Goal: Task Accomplishment & Management: Complete application form

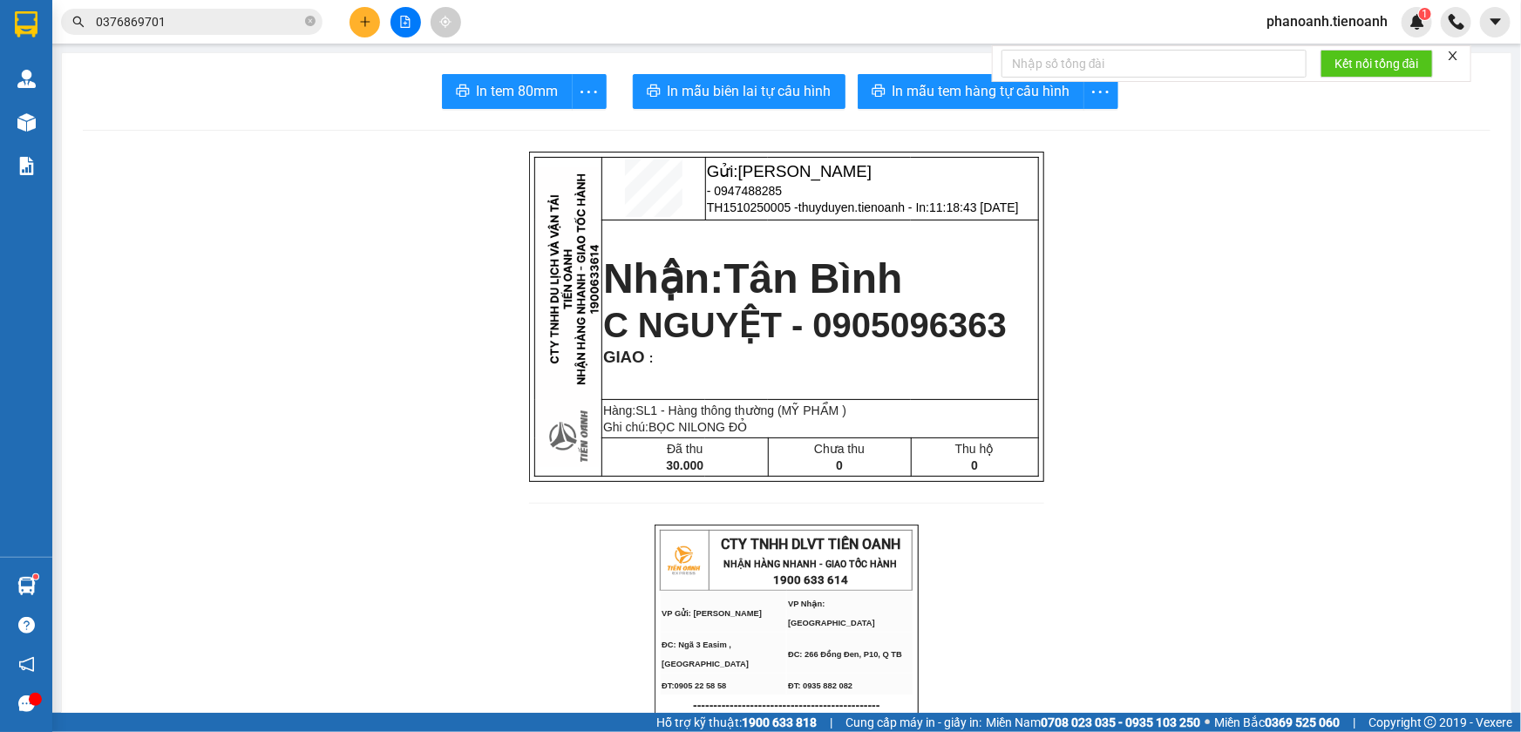
click at [1345, 22] on span "phanoanh.tienoanh" at bounding box center [1326, 21] width 149 height 22
click at [1331, 47] on span "Đăng xuất" at bounding box center [1334, 53] width 112 height 19
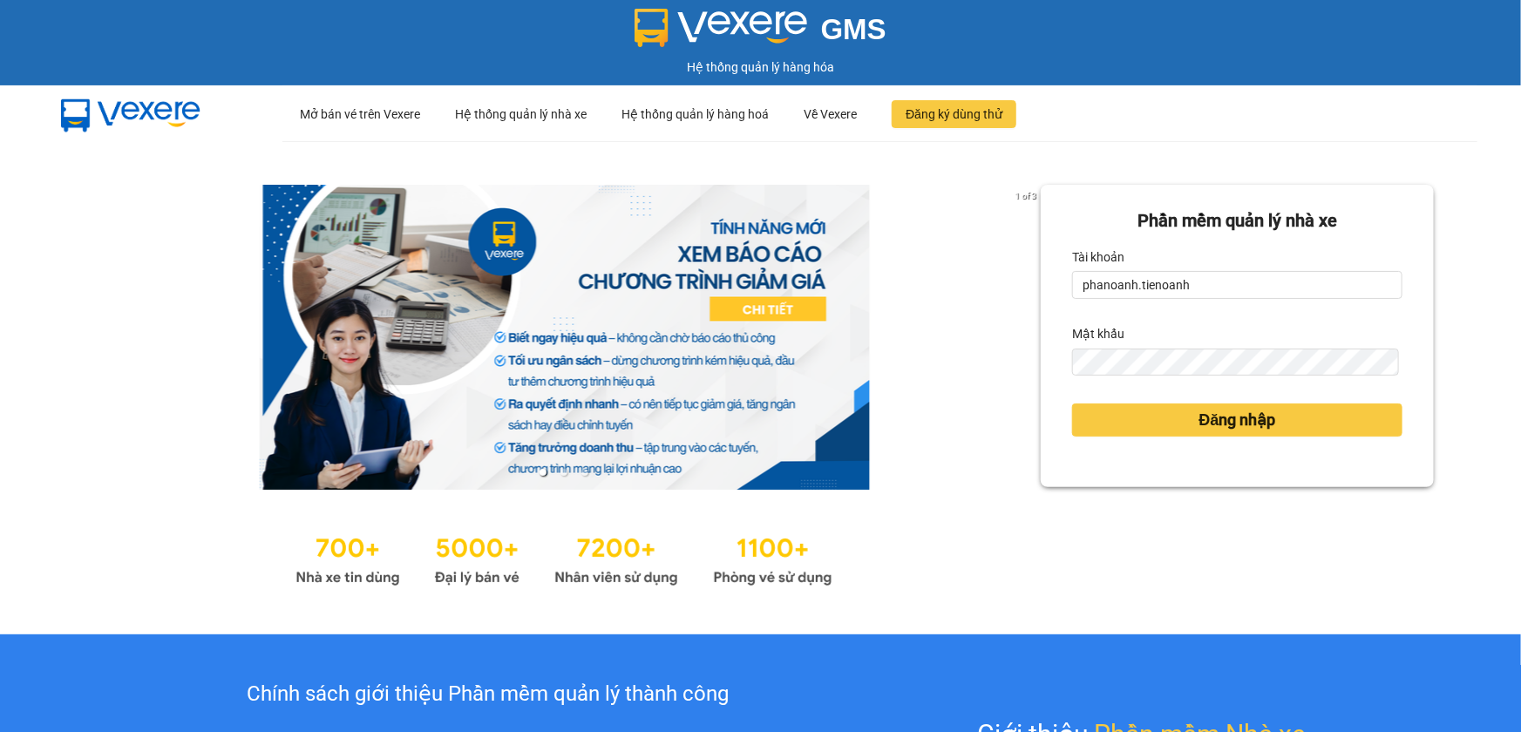
click at [1109, 302] on form "Phần mềm quản lý nhà xe Tài khoản phanoanh.tienoanh Mật khẩu Đăng nhập" at bounding box center [1237, 335] width 330 height 257
click at [1119, 295] on input "phanoanh.tienoanh" at bounding box center [1237, 285] width 330 height 28
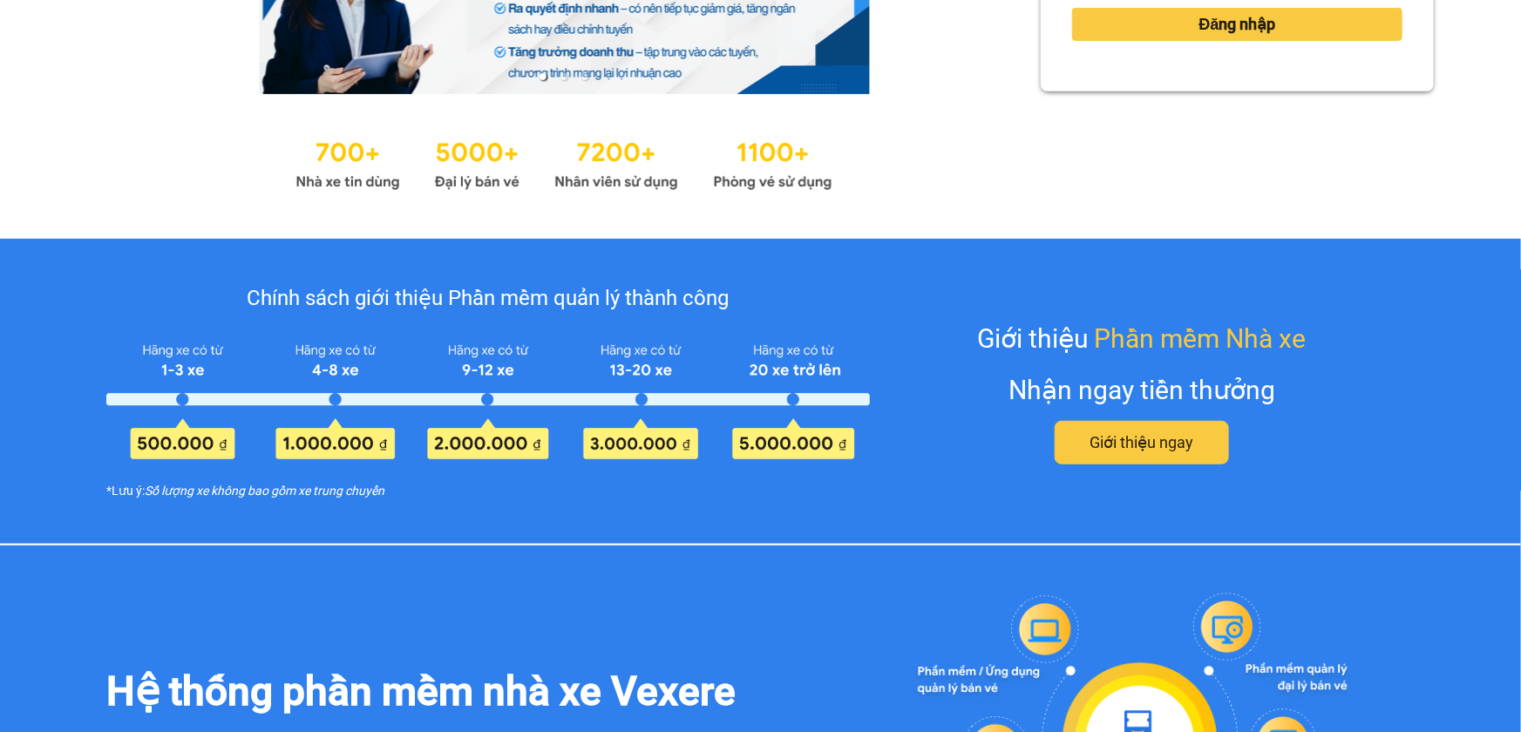
type input "thuyduyen.tienoanh"
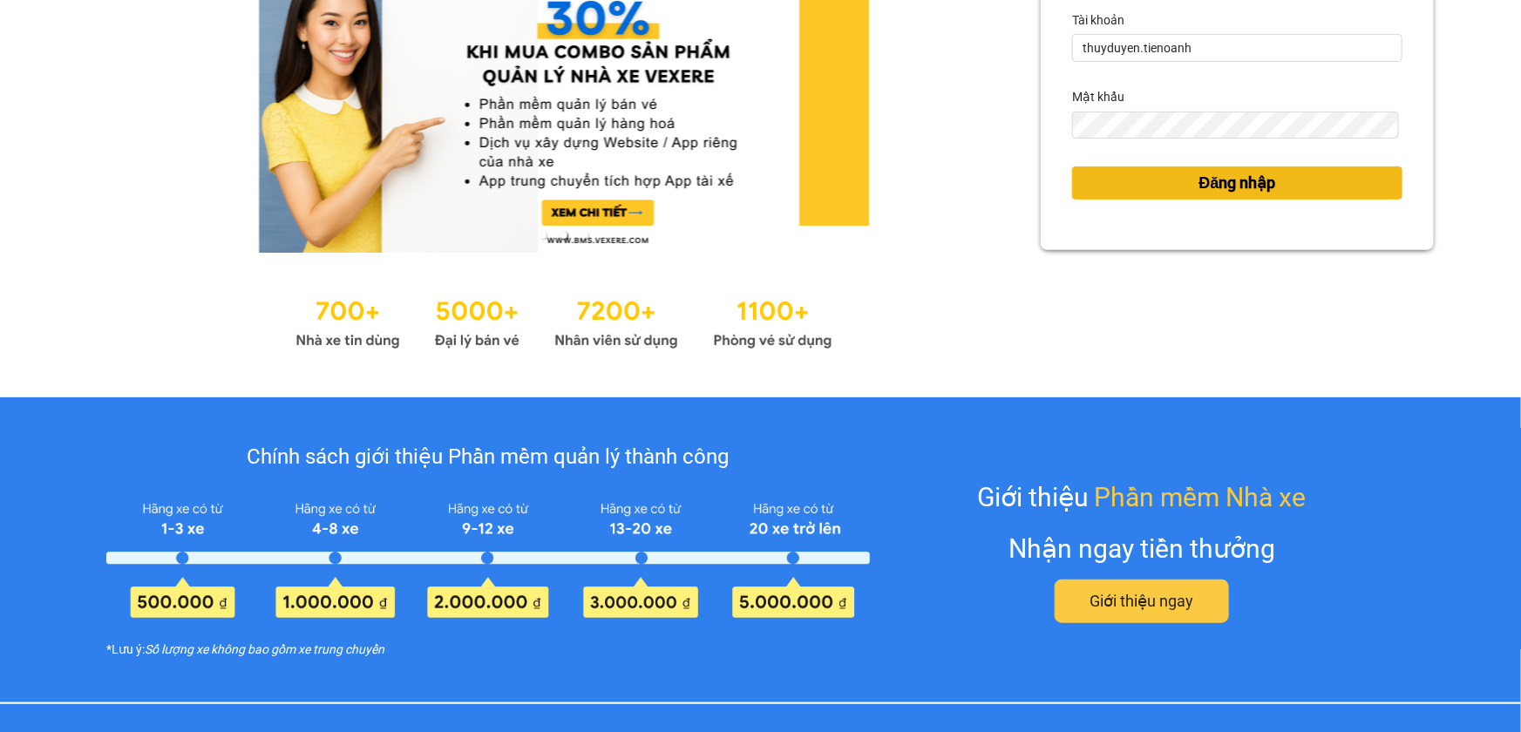
click at [1175, 183] on button "Đăng nhập" at bounding box center [1237, 182] width 330 height 33
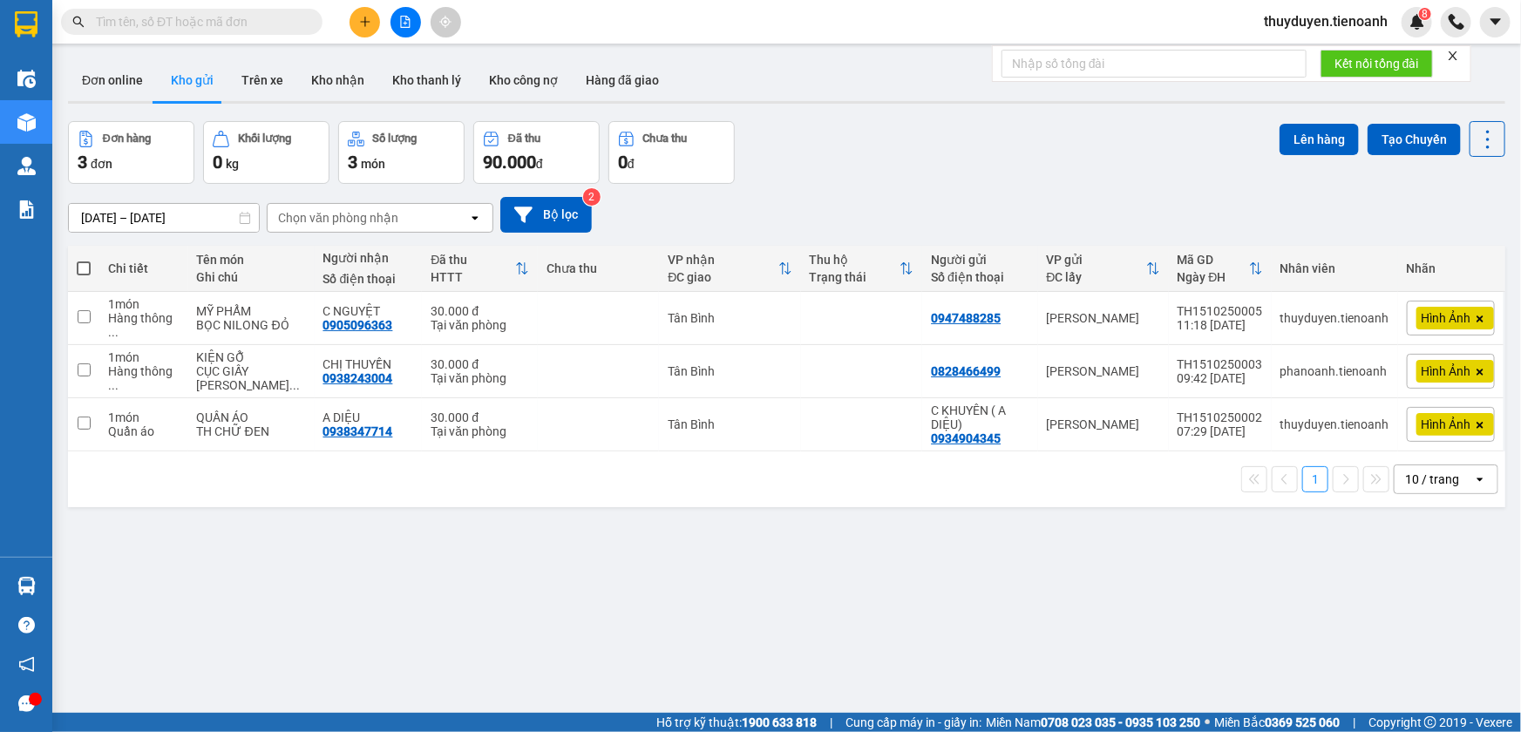
click at [362, 24] on icon "plus" at bounding box center [365, 22] width 12 height 12
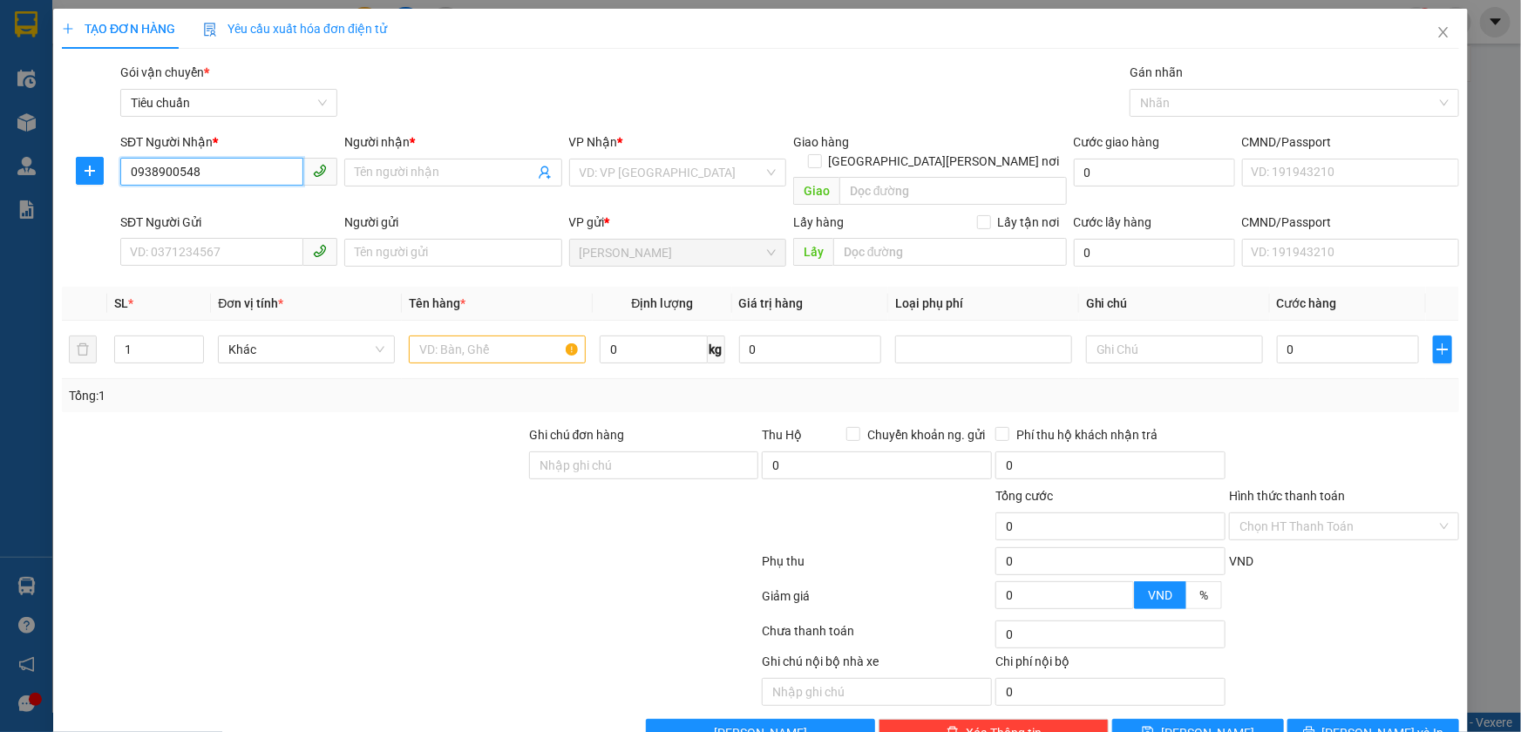
type input "0938900548"
click at [426, 157] on div "Người nhận *" at bounding box center [452, 145] width 217 height 26
click at [440, 167] on input "Người nhận *" at bounding box center [444, 172] width 179 height 19
type input "HẬU"
click at [617, 166] on input "search" at bounding box center [671, 172] width 184 height 26
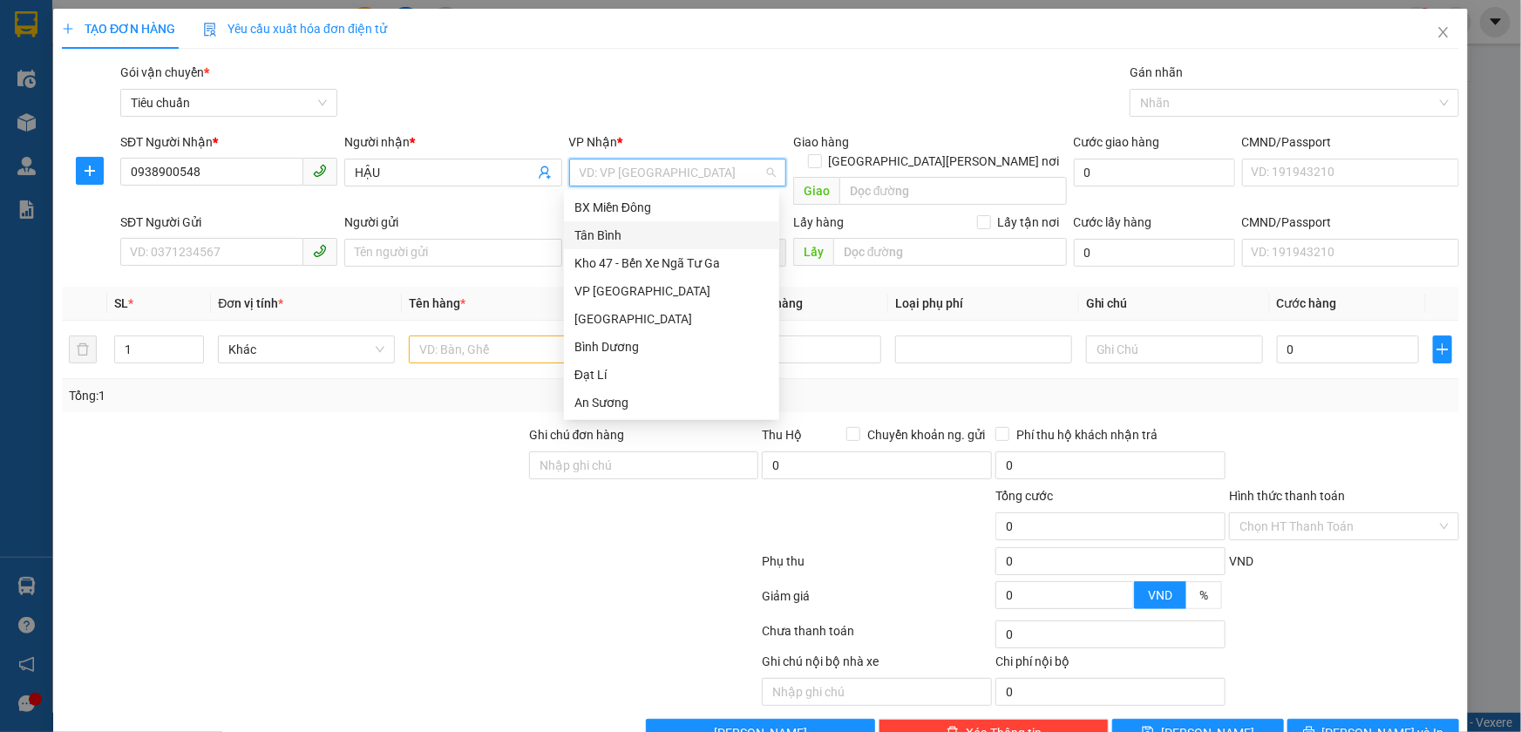
click at [584, 231] on div "Tân Bình" at bounding box center [671, 235] width 194 height 19
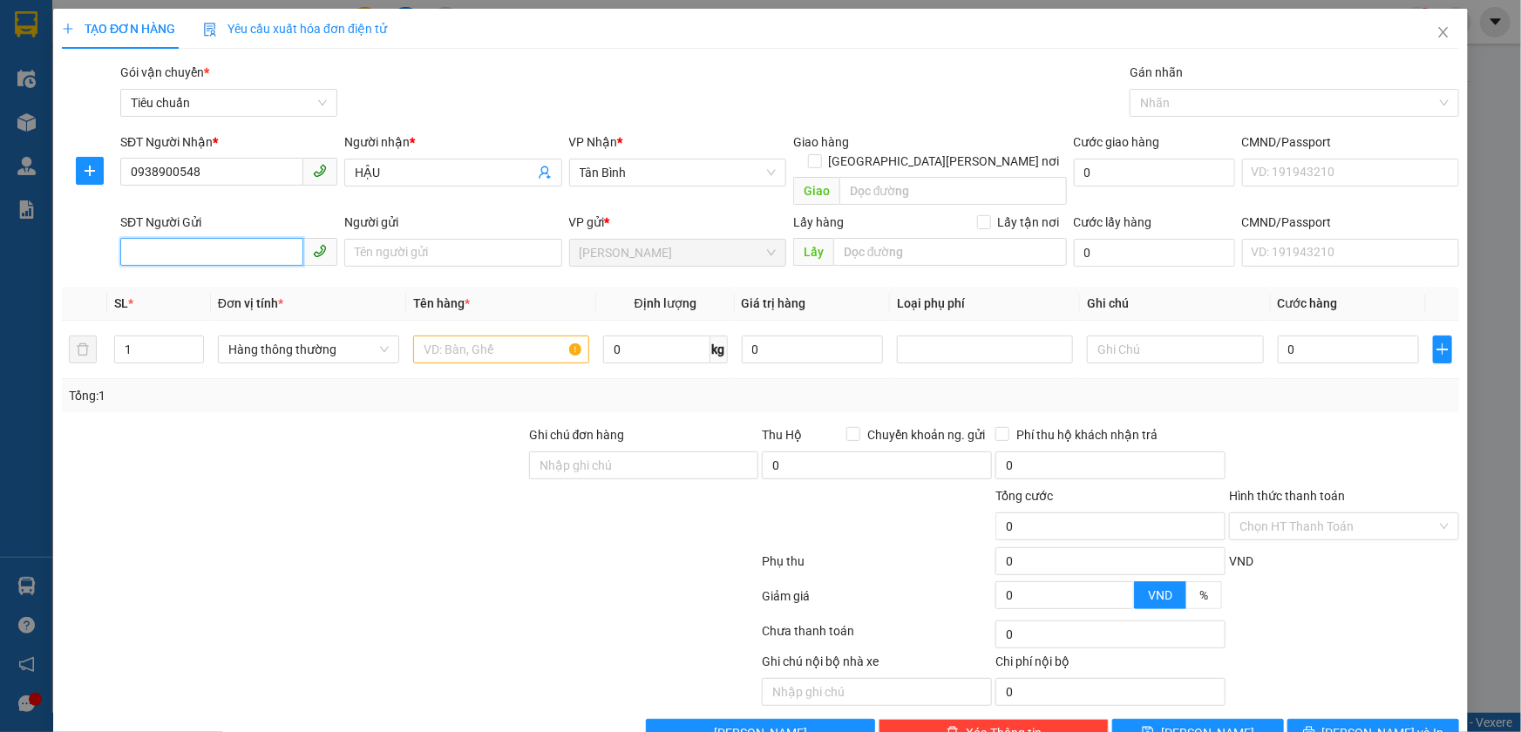
click at [240, 238] on input "SĐT Người Gửi" at bounding box center [211, 252] width 183 height 28
type input "0907959840"
click at [459, 239] on input "Người gửi" at bounding box center [452, 253] width 217 height 28
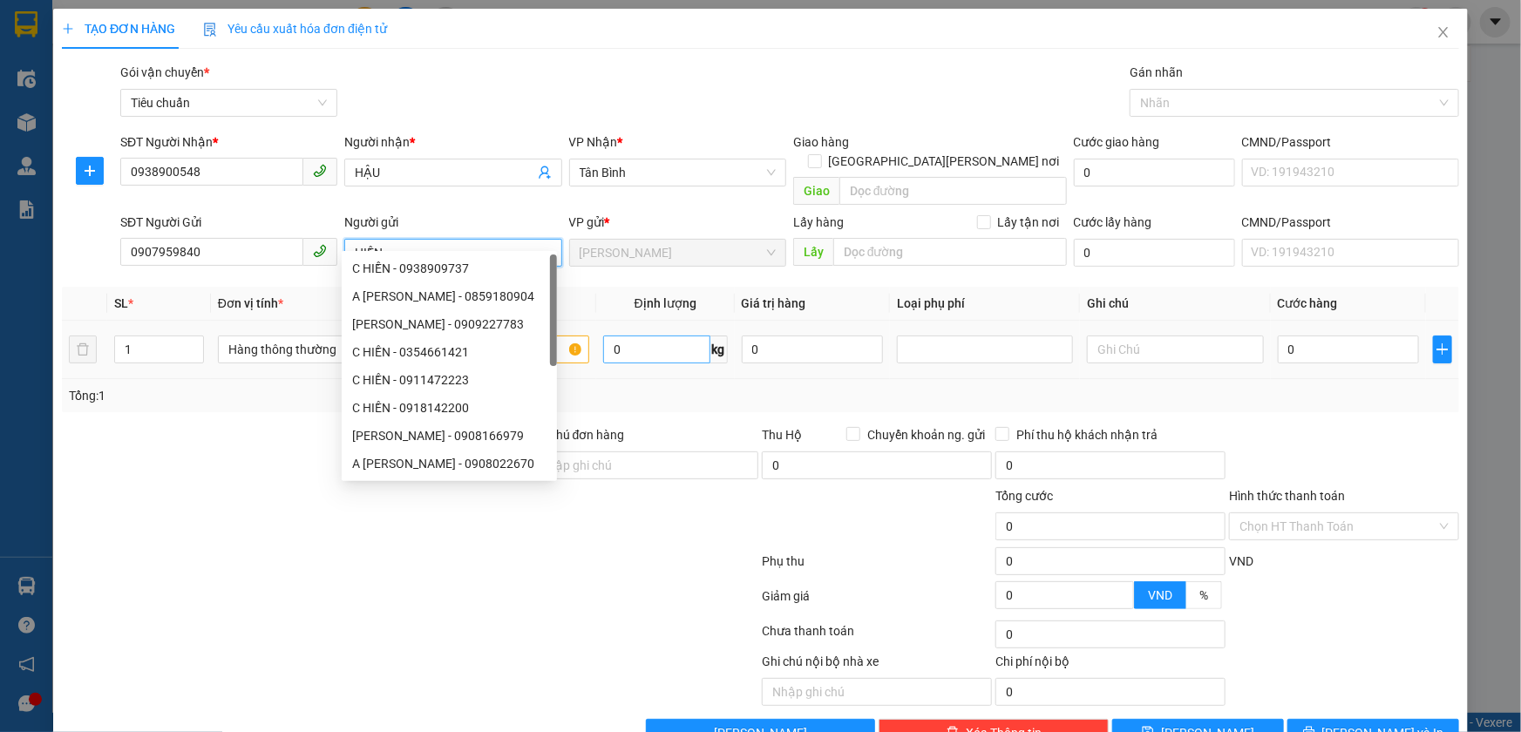
type input "HIỀN"
click at [616, 335] on input "0" at bounding box center [656, 349] width 107 height 28
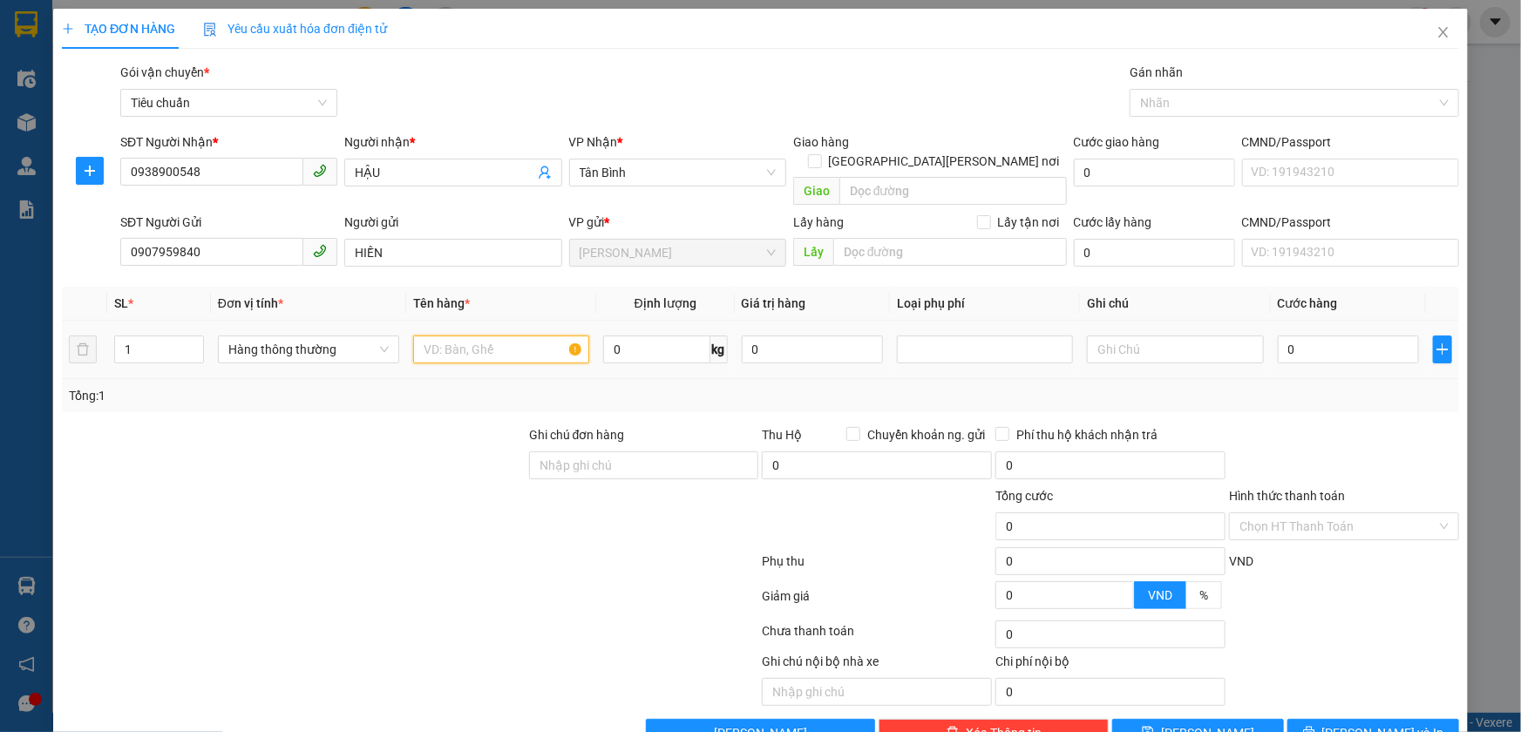
click at [523, 335] on input "text" at bounding box center [501, 349] width 176 height 28
type input "MÁY CẮT"
click at [646, 339] on input "0" at bounding box center [656, 349] width 107 height 28
type input "18"
click at [646, 349] on td "18 kg" at bounding box center [665, 350] width 139 height 58
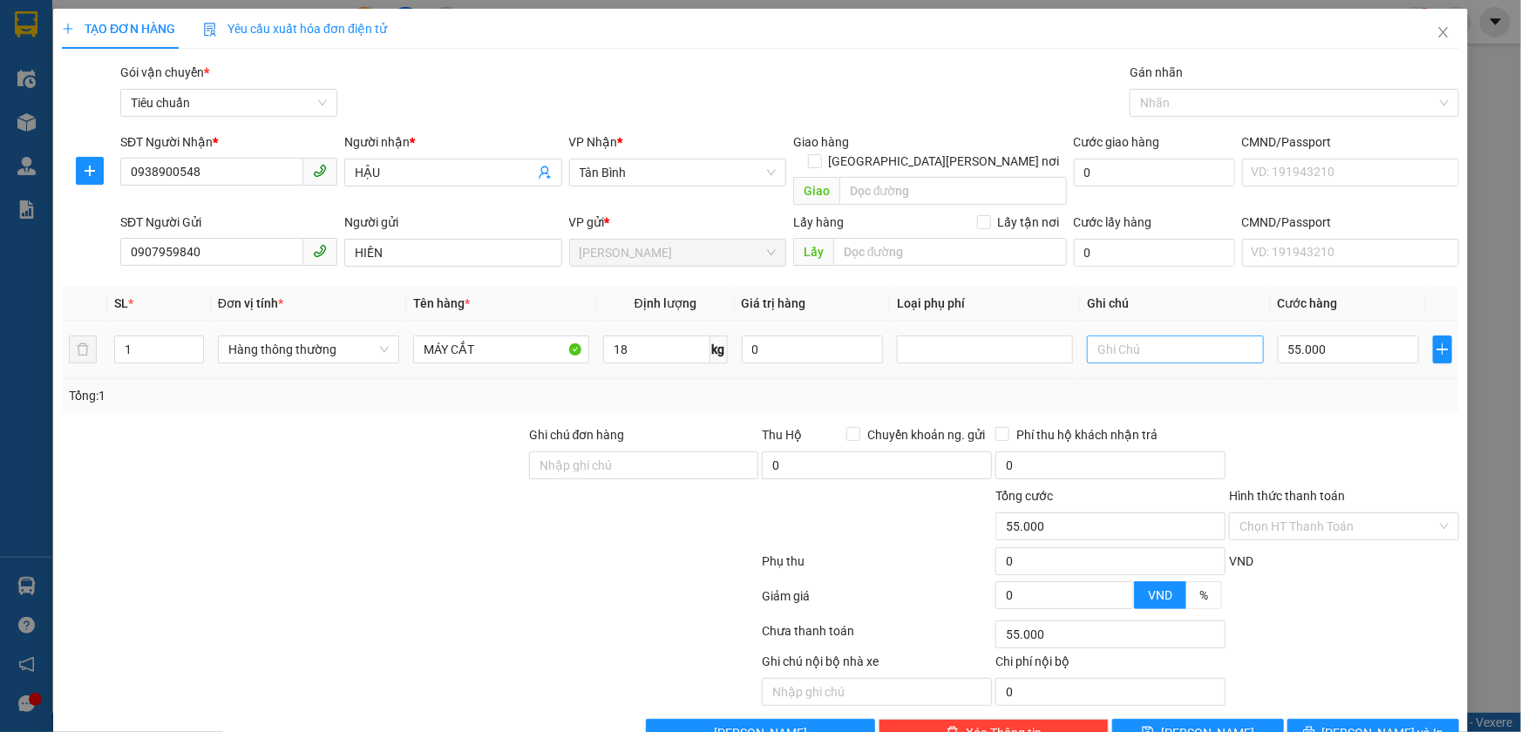
type input "55.000"
click at [1169, 335] on input "text" at bounding box center [1175, 349] width 176 height 28
type input "TH"
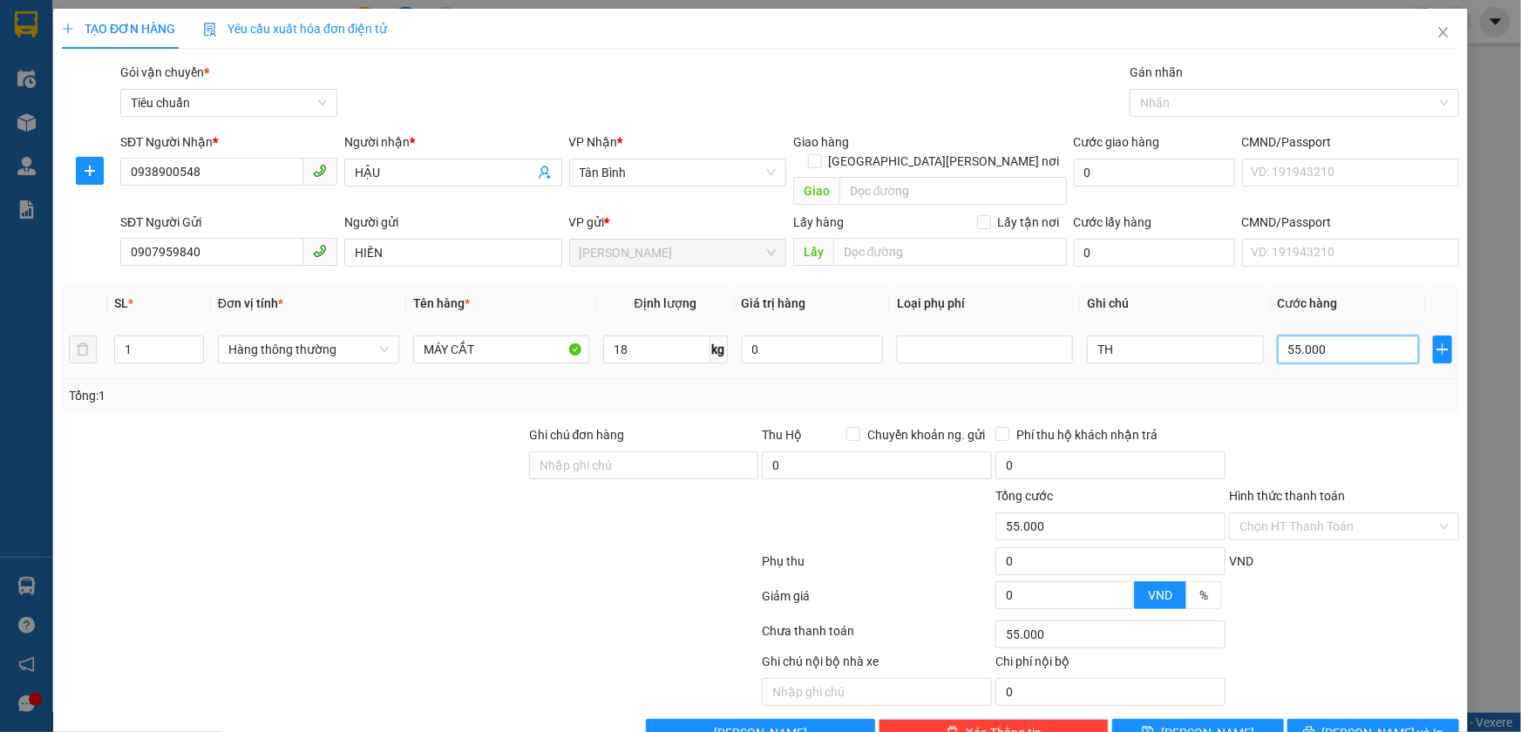
click at [1322, 335] on input "55.000" at bounding box center [1348, 349] width 142 height 28
type input "6"
type input "60"
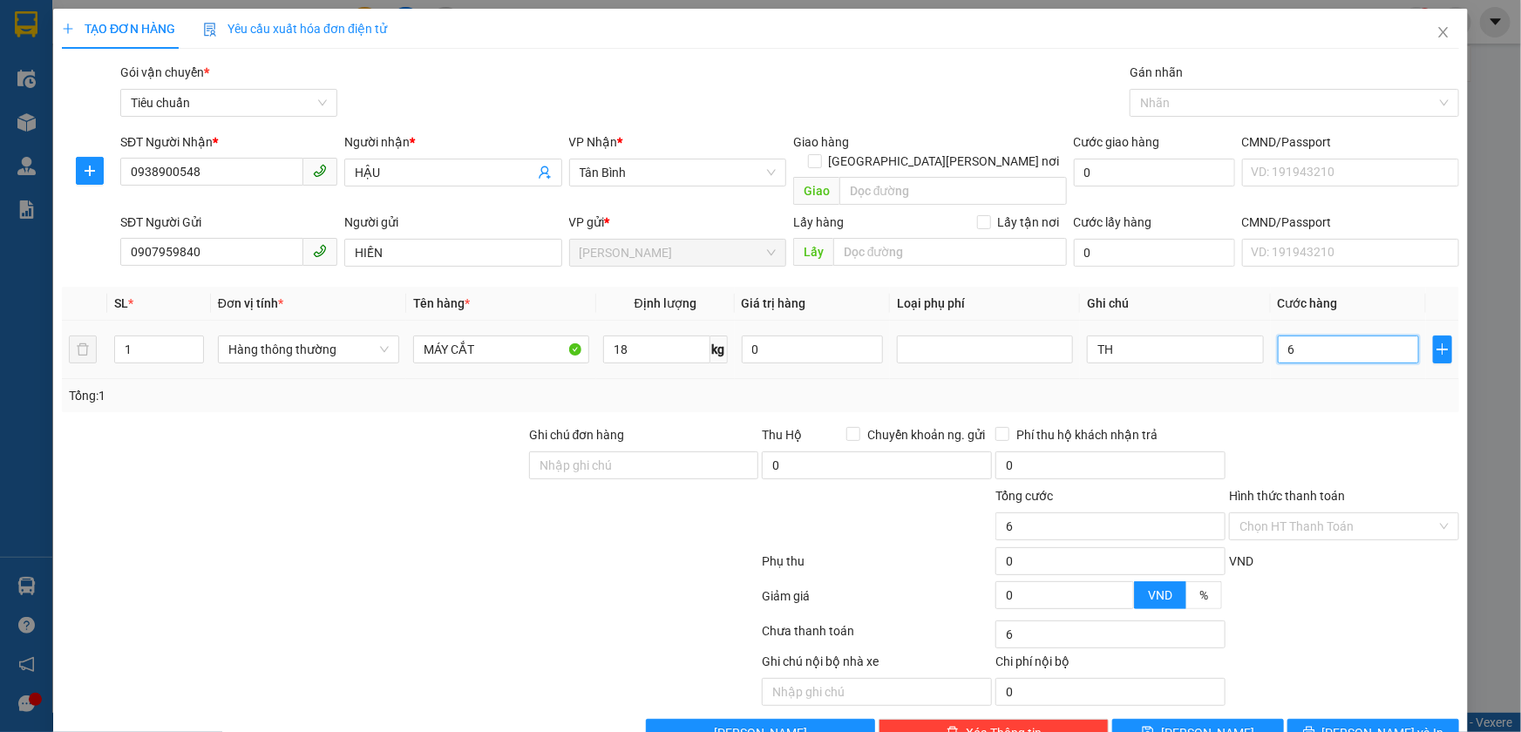
type input "60"
type input "60.000"
click at [1346, 386] on div "Tổng: 1" at bounding box center [760, 395] width 1383 height 19
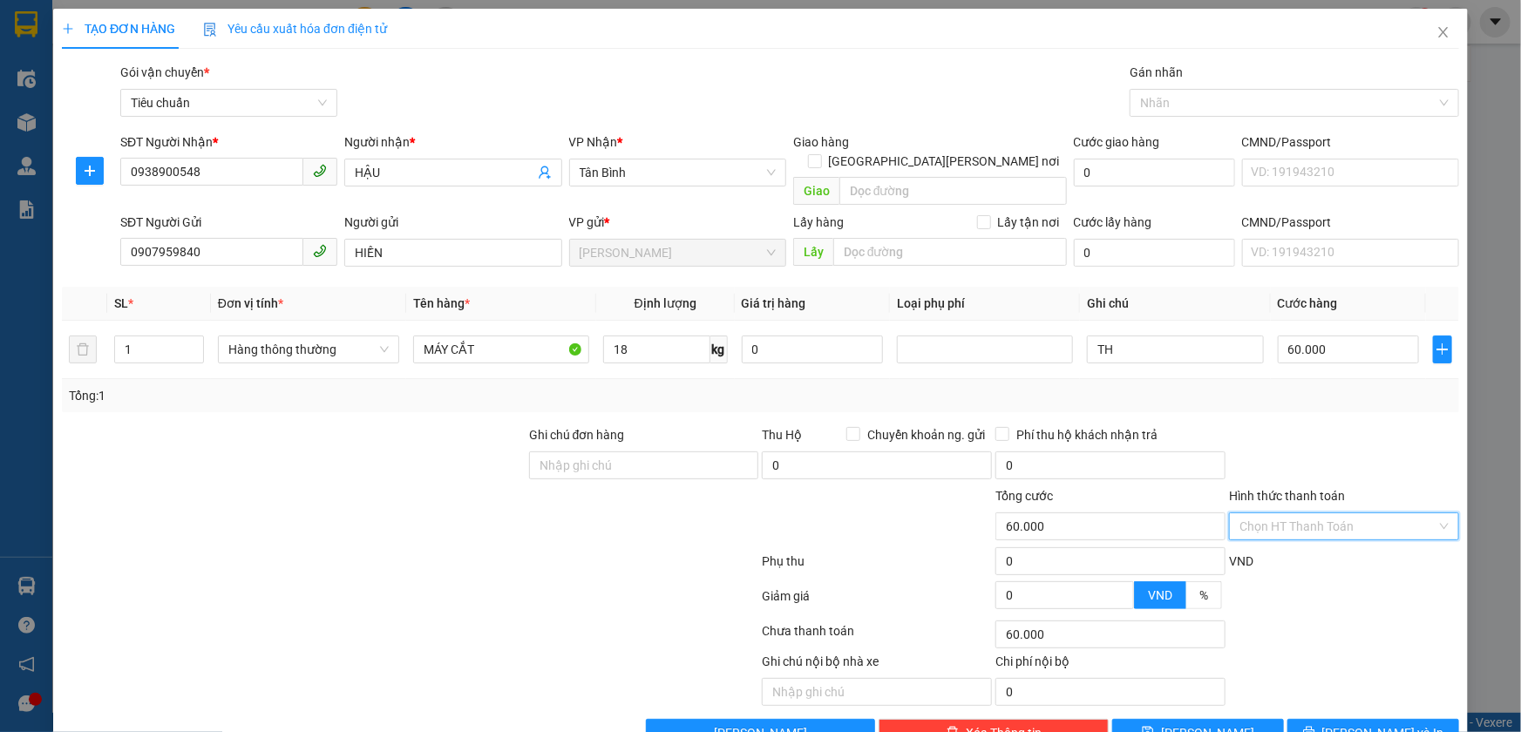
click at [1315, 513] on input "Hình thức thanh toán" at bounding box center [1337, 526] width 197 height 26
click at [1290, 536] on div "Tại văn phòng" at bounding box center [1333, 541] width 207 height 19
type input "0"
click at [1303, 719] on button "[PERSON_NAME] và In" at bounding box center [1373, 733] width 172 height 28
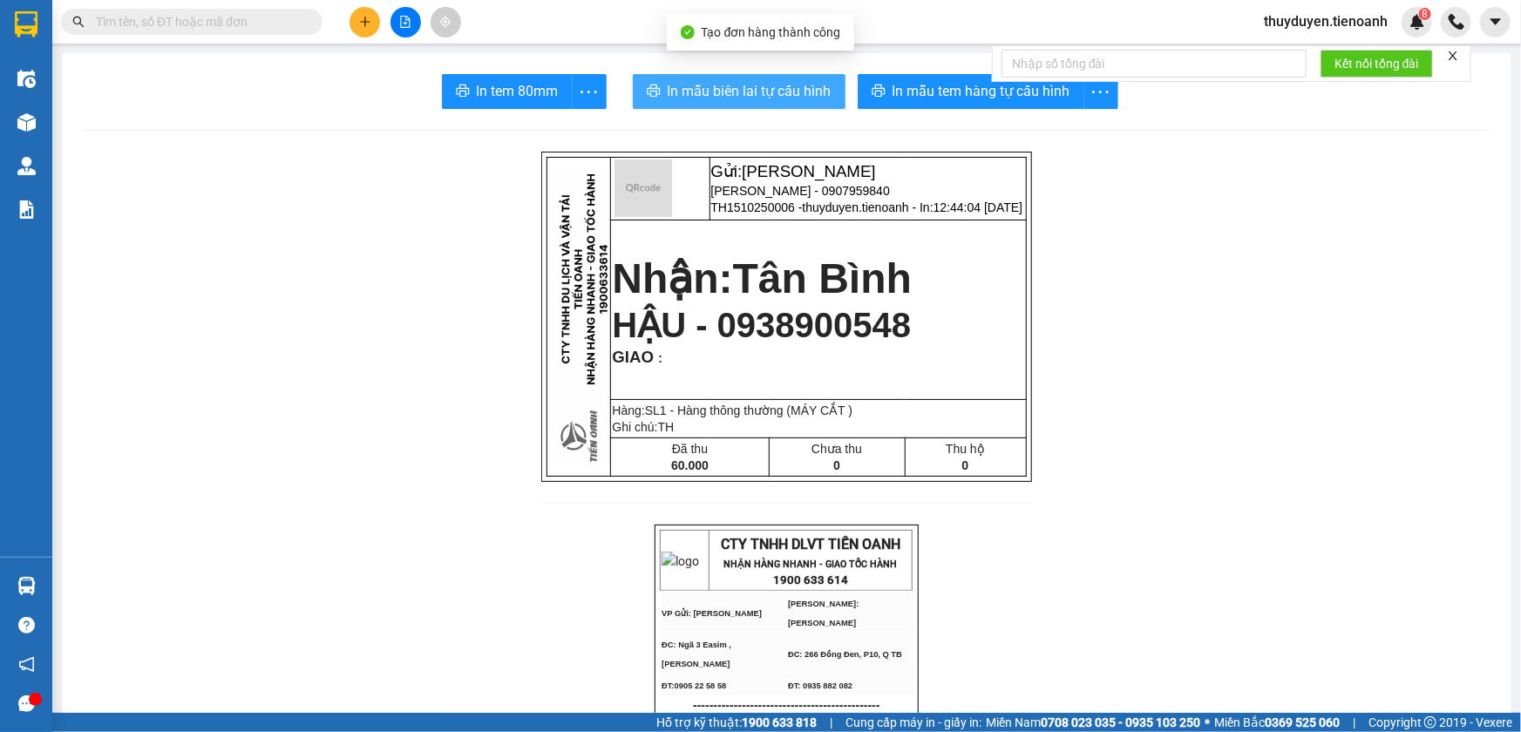
click at [832, 92] on button "In mẫu biên lai tự cấu hình" at bounding box center [739, 91] width 213 height 35
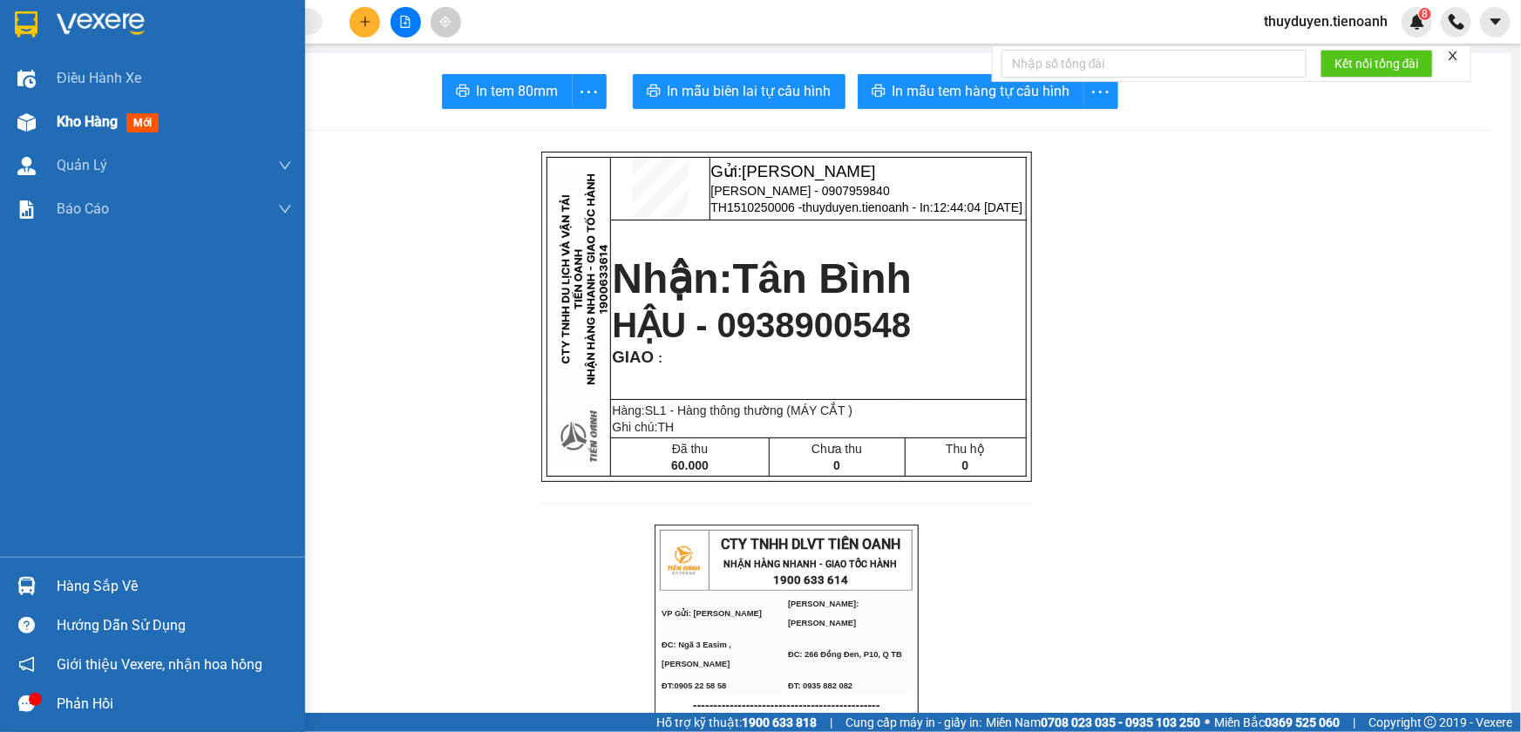
click at [82, 124] on span "Kho hàng" at bounding box center [87, 121] width 61 height 17
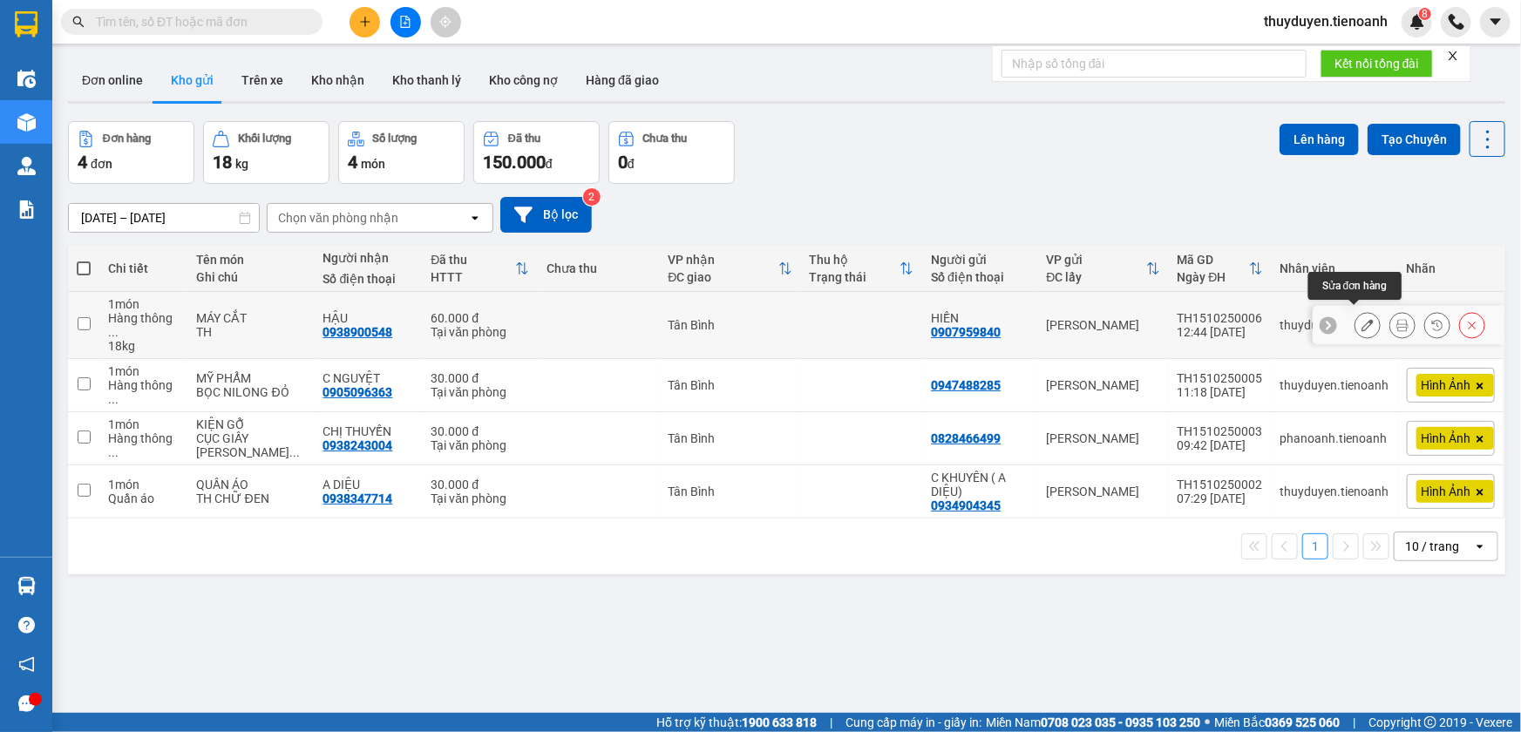
click at [1361, 319] on icon at bounding box center [1367, 325] width 12 height 12
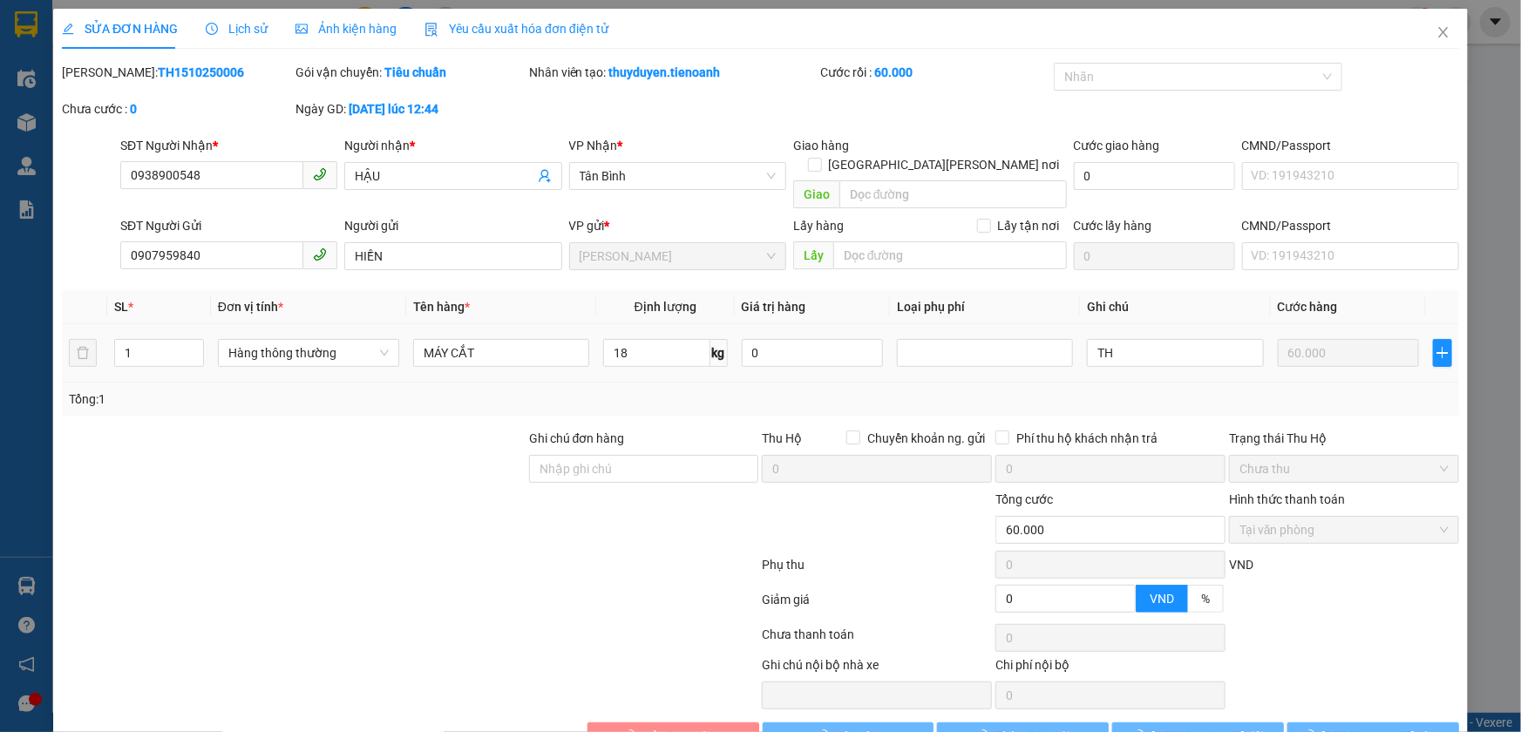
type input "0938900548"
type input "HẬU"
type input "0907959840"
type input "HIỀN"
type input "0"
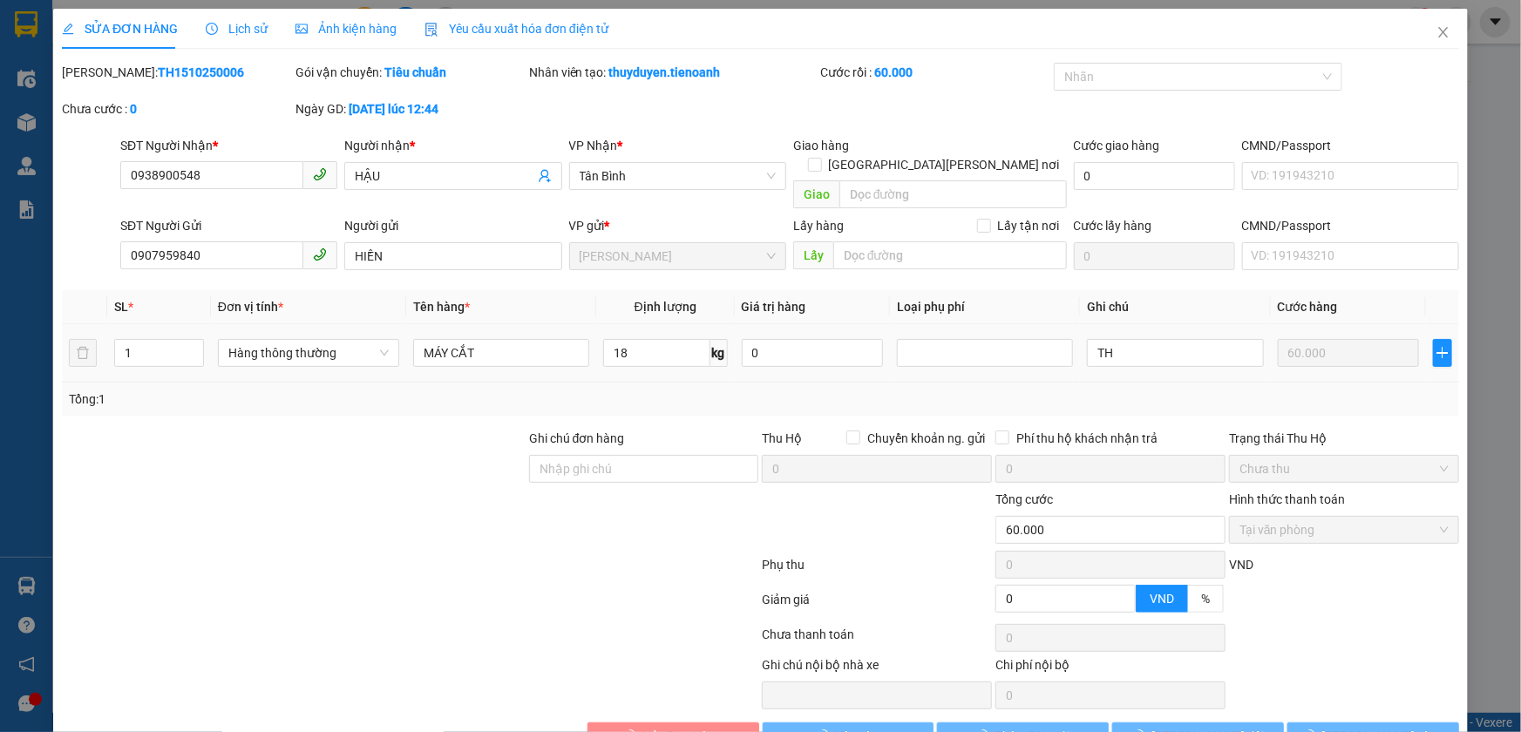
type input "60.000"
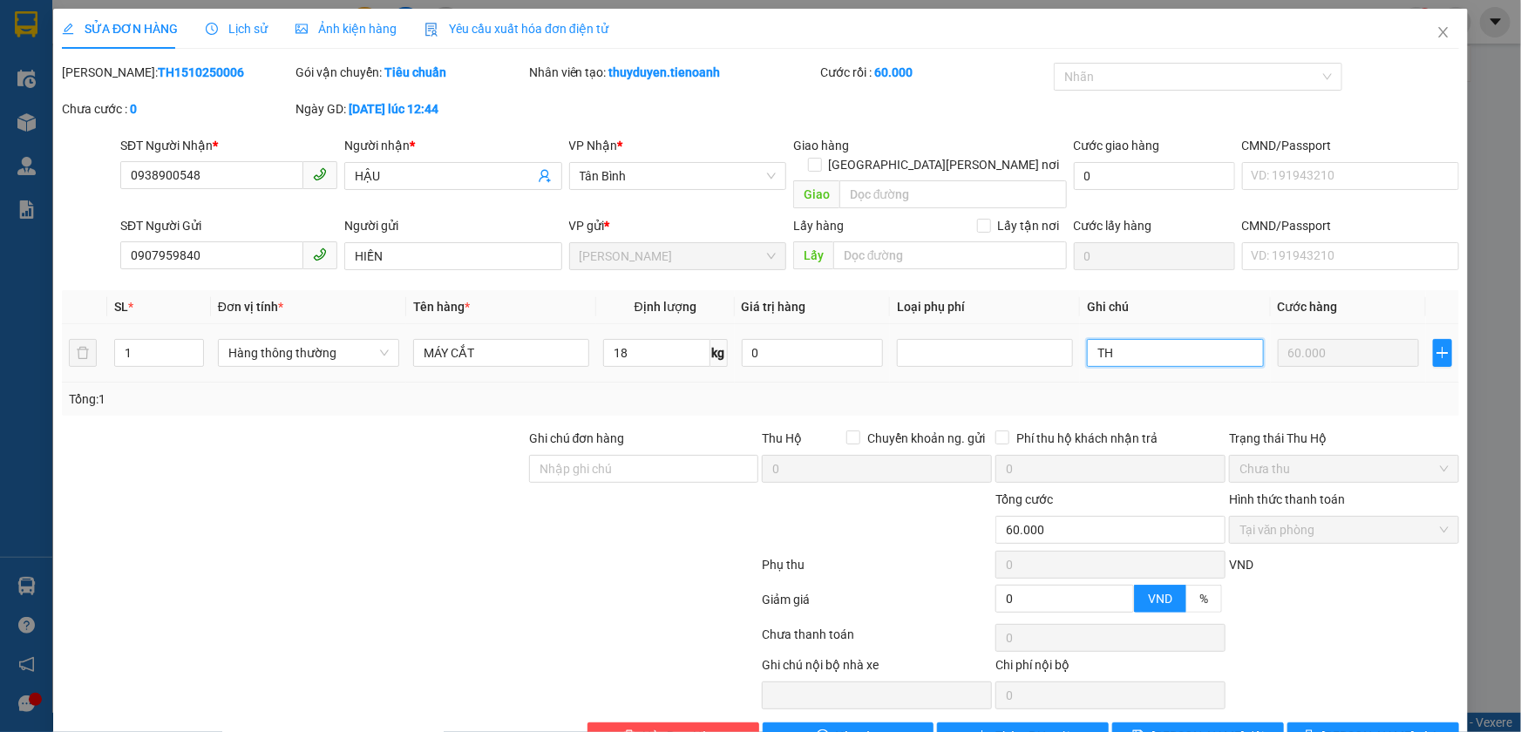
click at [1166, 339] on input "TH" at bounding box center [1175, 353] width 176 height 28
type input "TH [PERSON_NAME] ĐỎ BKV"
click at [1300, 722] on button "[PERSON_NAME] và In" at bounding box center [1373, 736] width 172 height 28
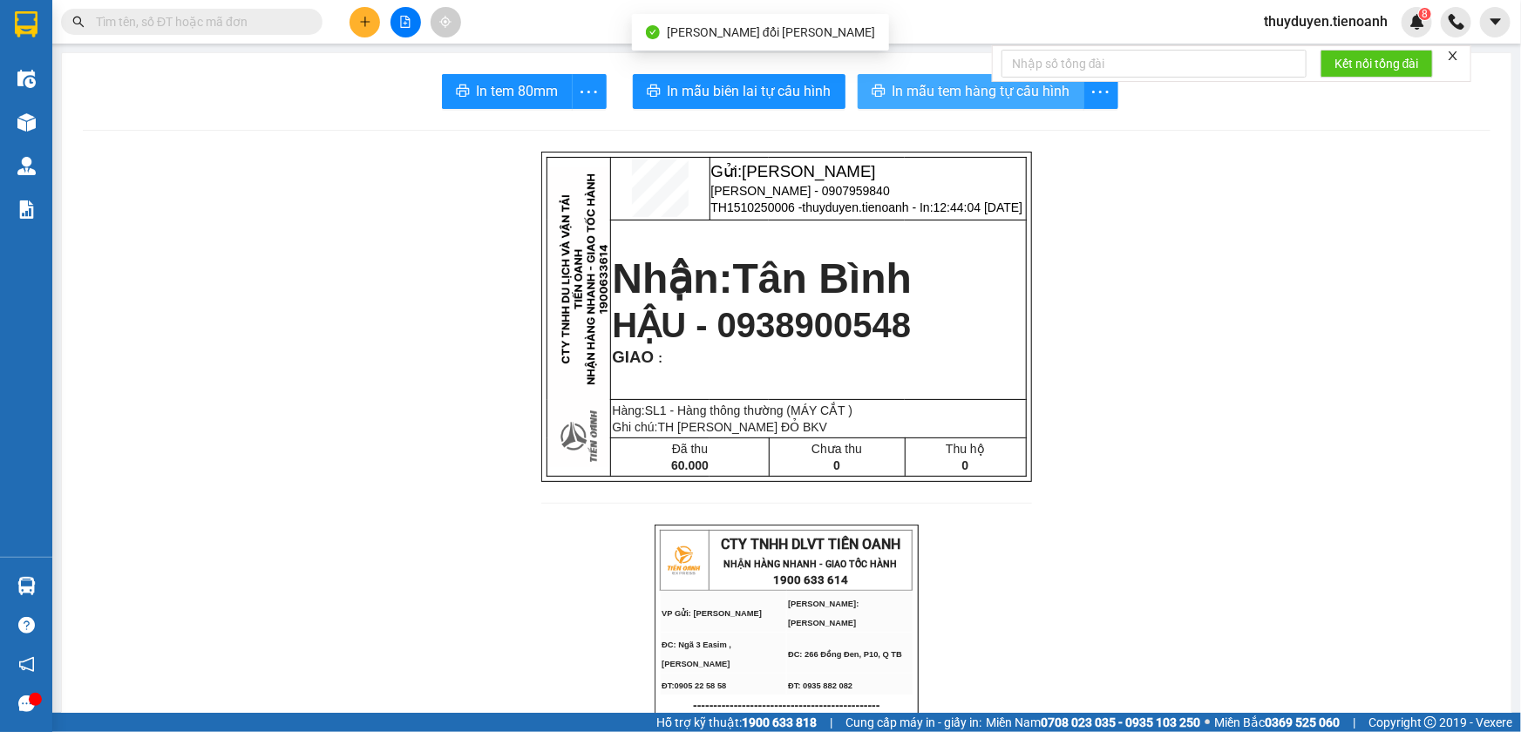
click at [926, 78] on button "In mẫu tem hàng tự cấu hình" at bounding box center [970, 91] width 227 height 35
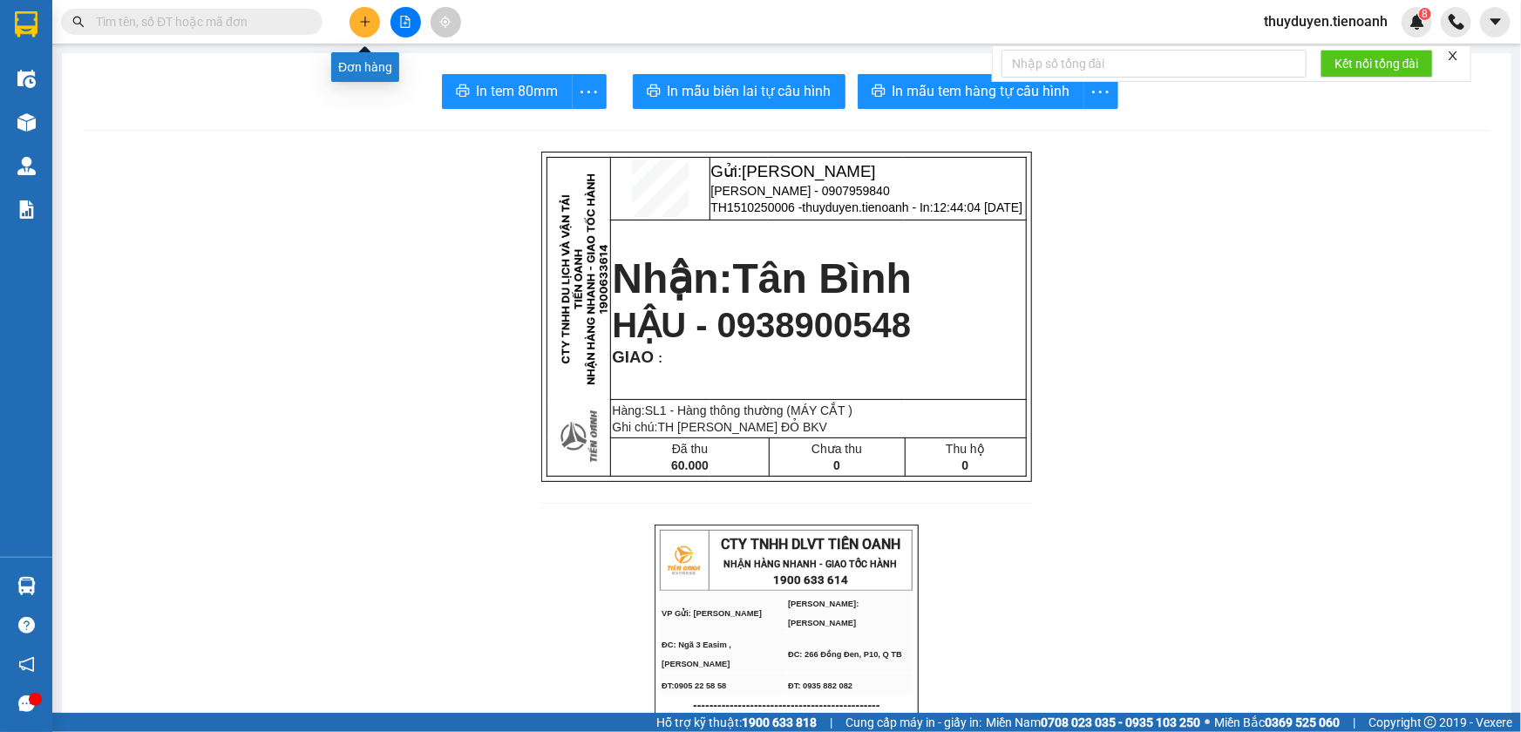
click at [363, 22] on icon "plus" at bounding box center [365, 21] width 10 height 1
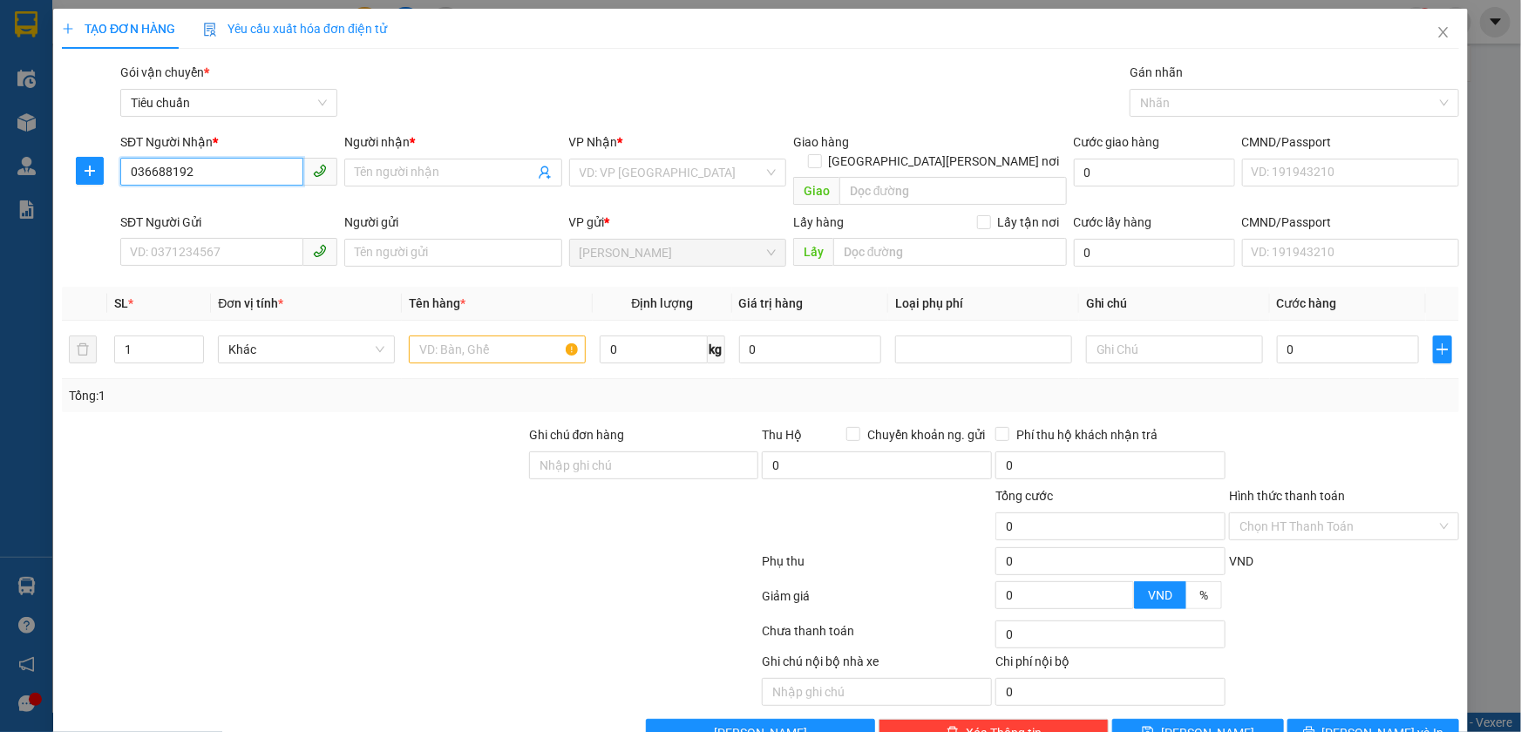
type input "0366881926"
click at [236, 211] on div "0366881926 - HÀ" at bounding box center [227, 207] width 194 height 19
type input "HÀ"
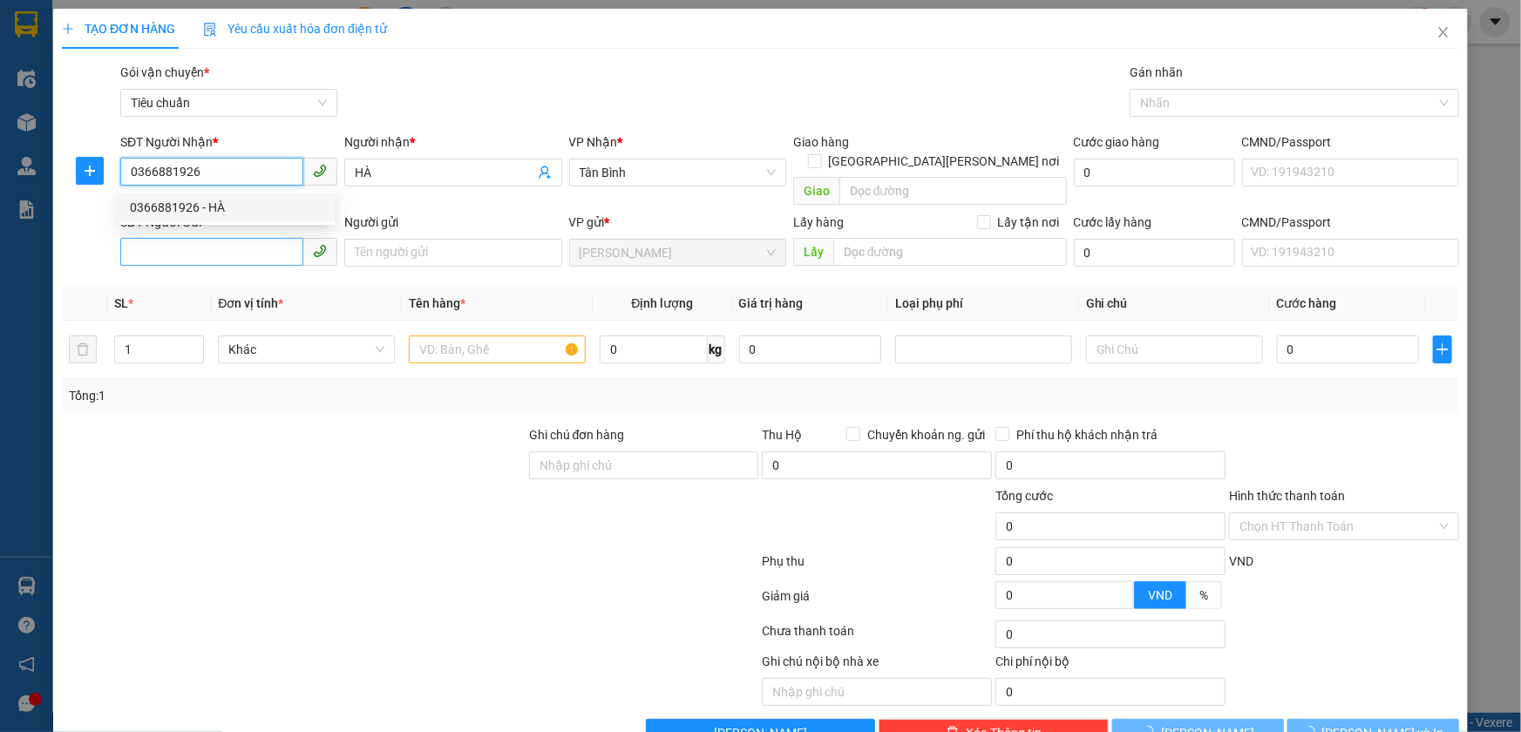
type input "320.000"
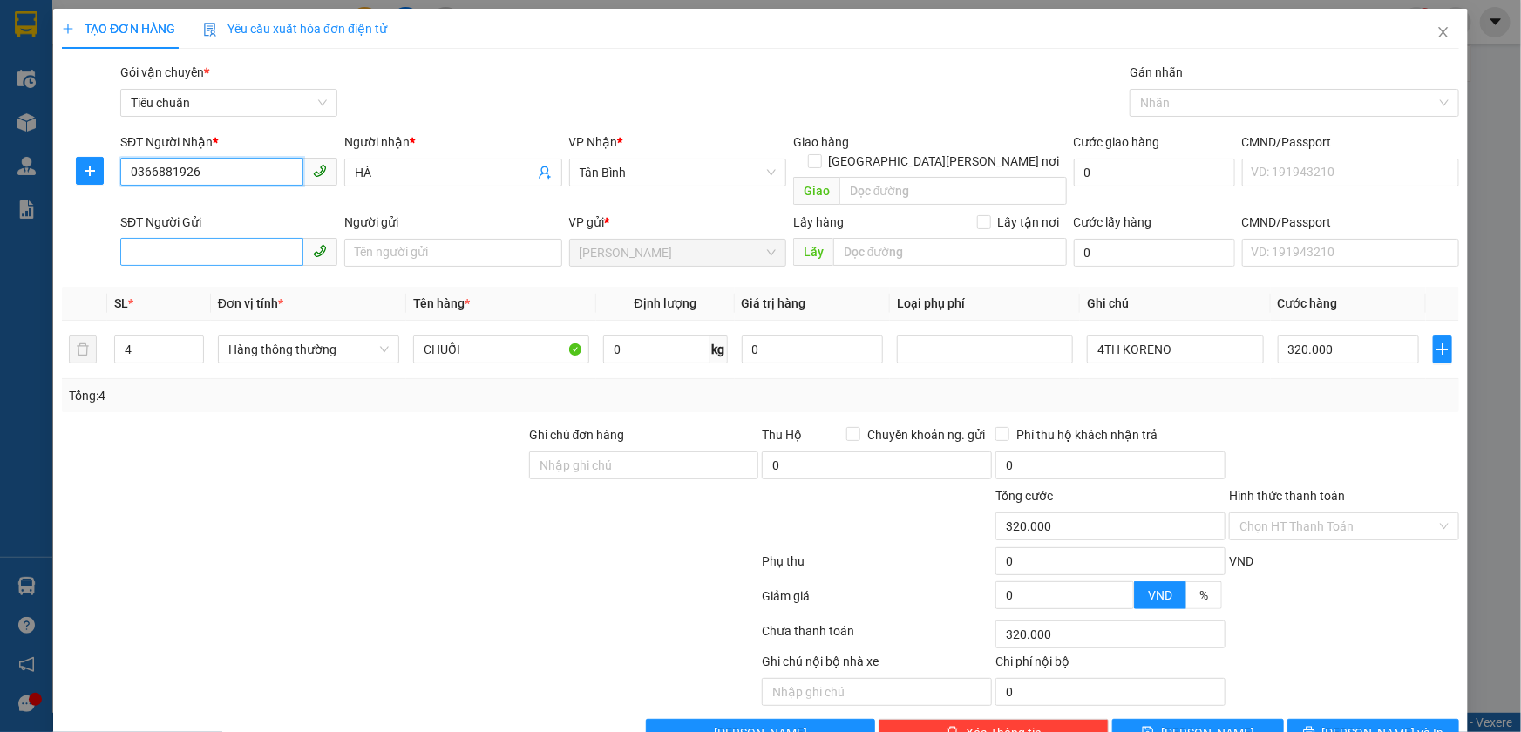
type input "0366881926"
click at [222, 243] on input "SĐT Người Gửi" at bounding box center [211, 252] width 183 height 28
type input "0334714178"
click at [355, 170] on input "HÀ" at bounding box center [444, 172] width 179 height 19
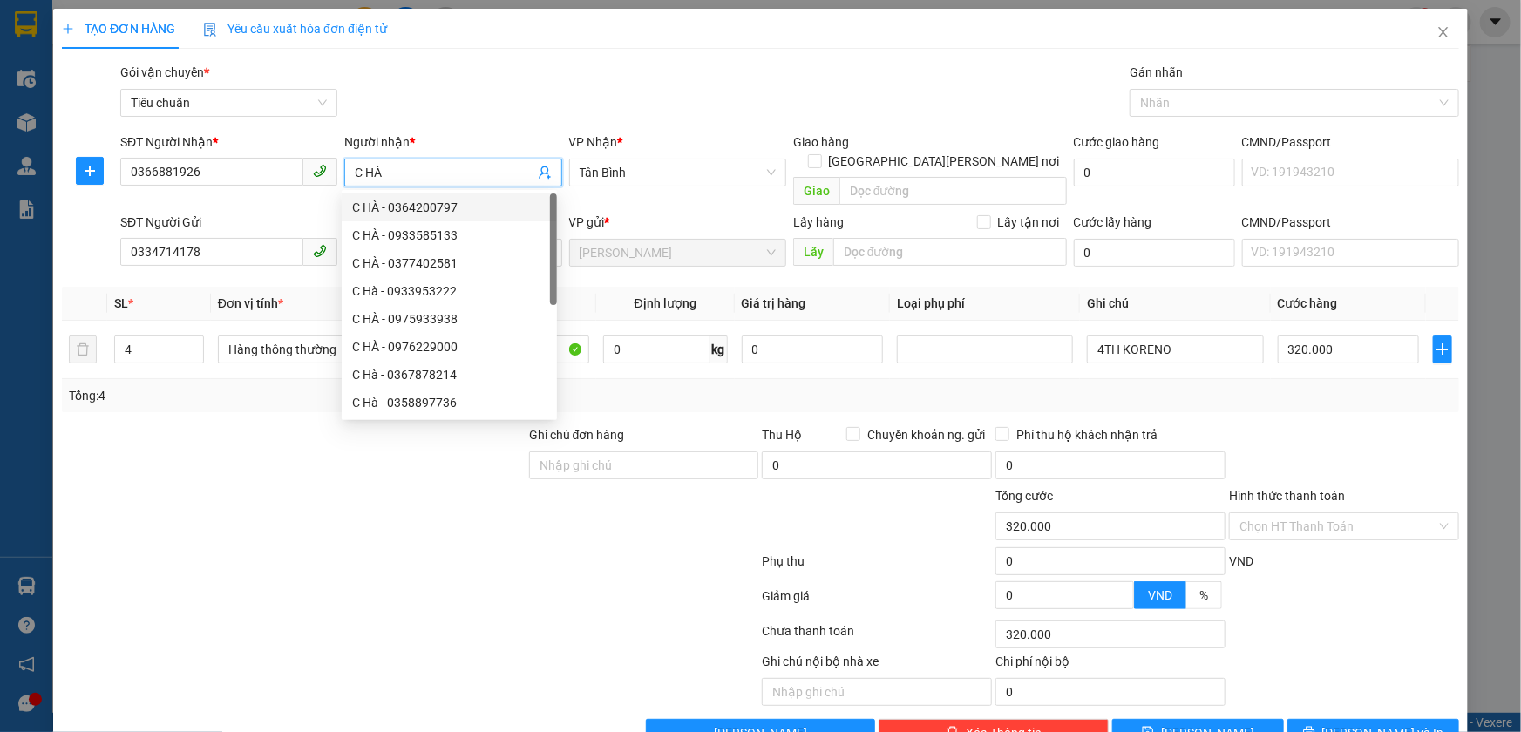
type input "C HÀ"
drag, startPoint x: 718, startPoint y: 105, endPoint x: 697, endPoint y: 111, distance: 21.8
click at [717, 105] on div "Gói vận chuyển * Tiêu chuẩn Gán nhãn Nhãn" at bounding box center [789, 93] width 1345 height 61
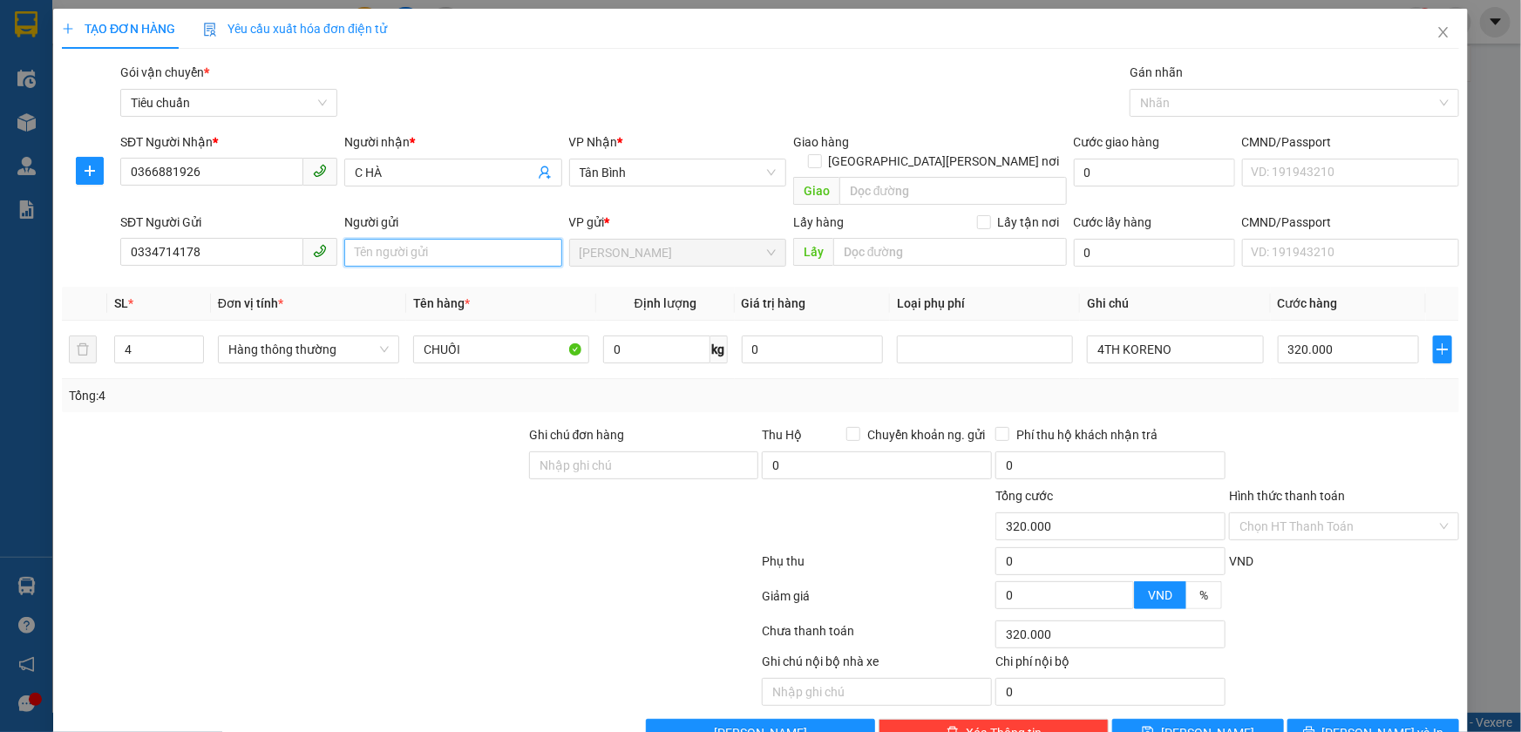
click at [475, 239] on input "Người gửi" at bounding box center [452, 253] width 217 height 28
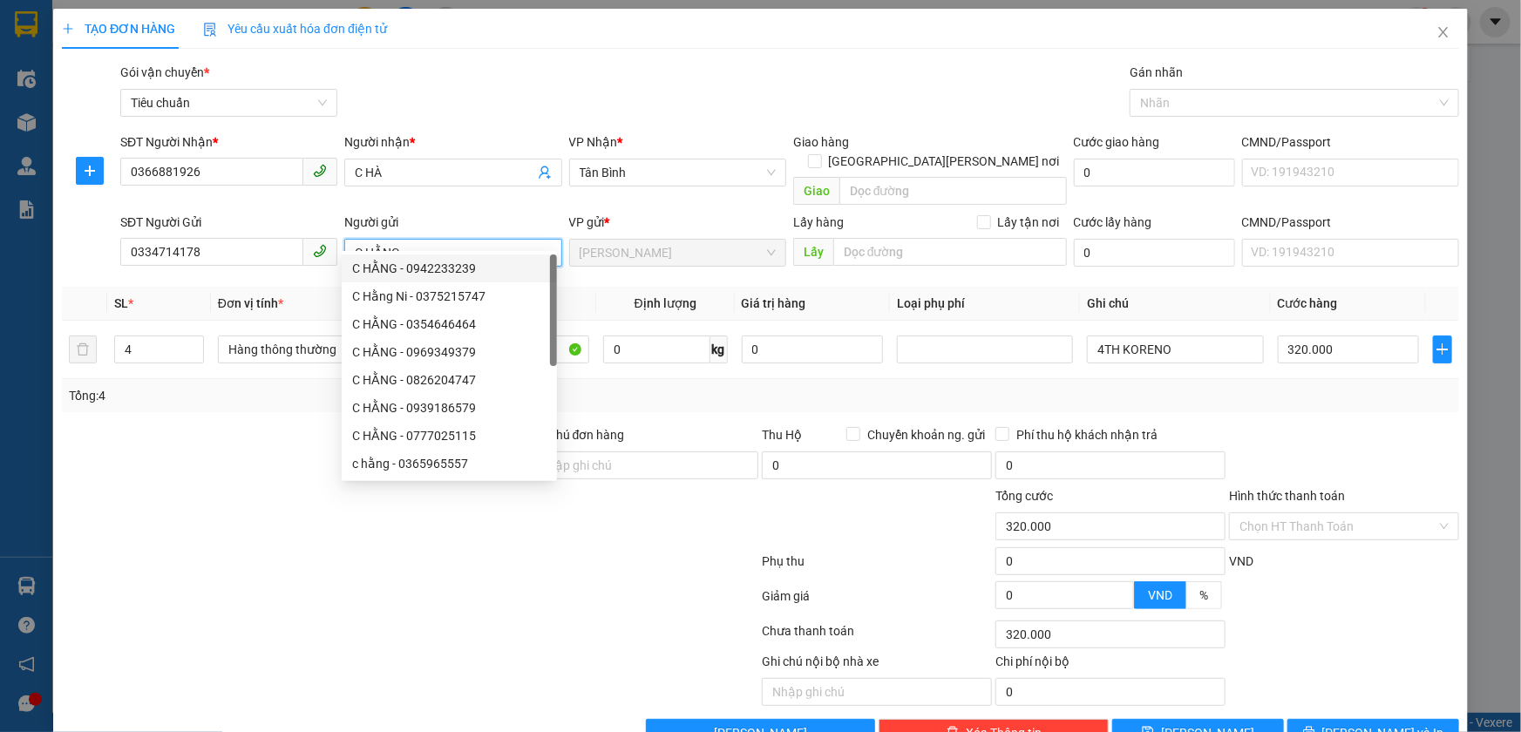
type input "C HẰNG"
click at [151, 486] on div at bounding box center [293, 516] width 467 height 61
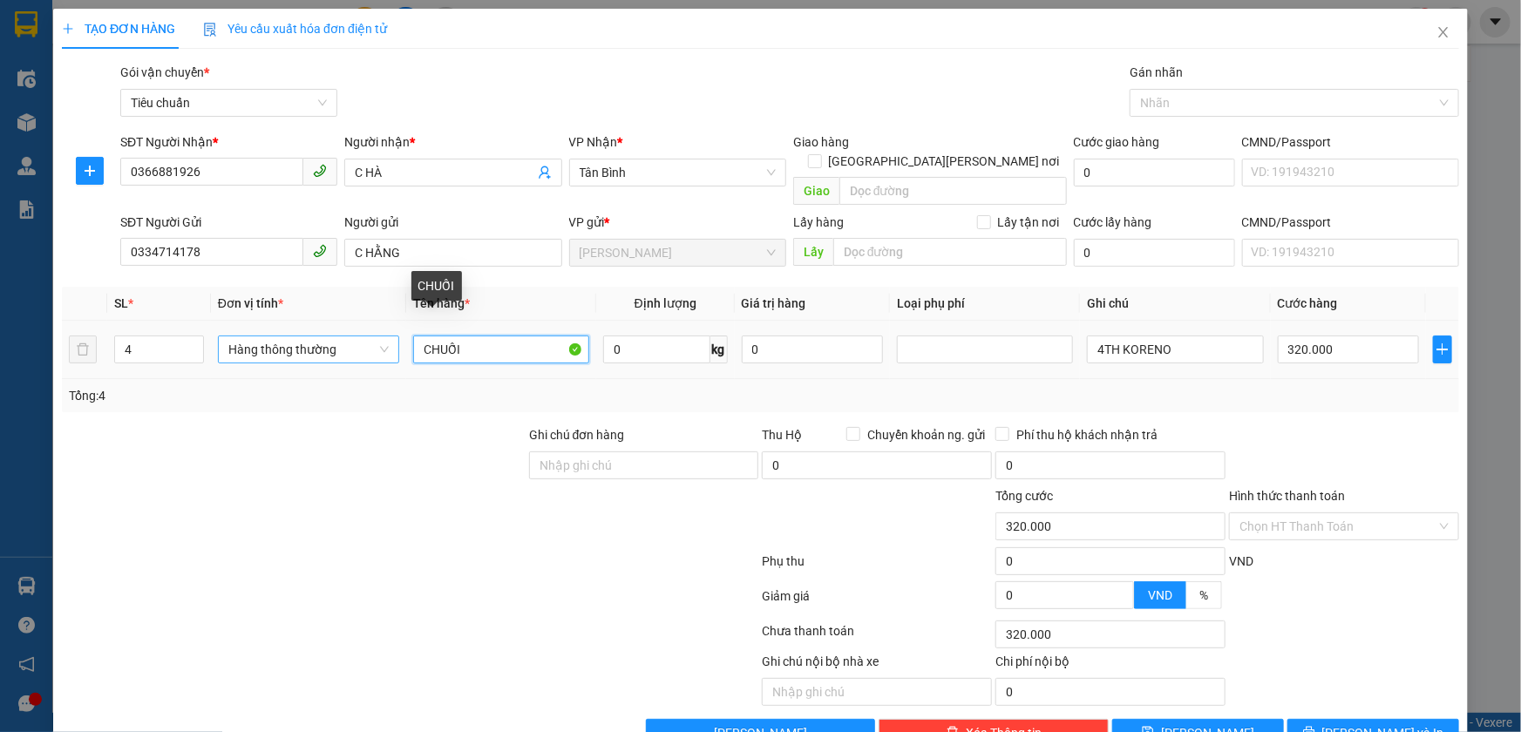
drag, startPoint x: 491, startPoint y: 340, endPoint x: 244, endPoint y: 340, distance: 247.5
click at [244, 340] on tr "4 Hàng thông thường CHUỐI 0 kg 0 4TH KORENO 320.000" at bounding box center [760, 350] width 1397 height 58
type input "KHOAI SỌ"
drag, startPoint x: 1195, startPoint y: 328, endPoint x: 280, endPoint y: 324, distance: 915.0
click at [280, 324] on tr "4 Hàng thông thường KHOAI SỌ 0 kg 0 4TH KORENO 320.000" at bounding box center [760, 350] width 1397 height 58
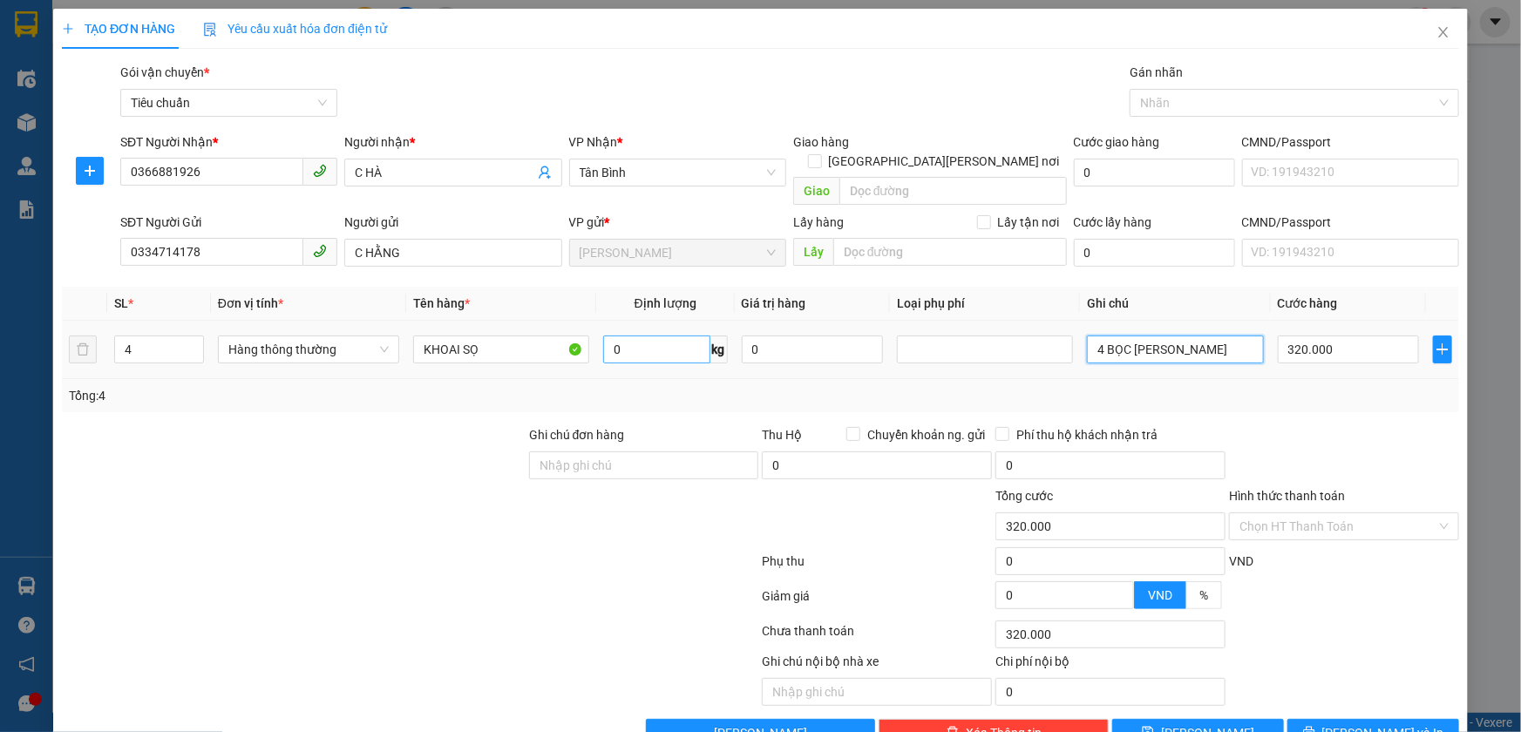
type input "4 BỌC [PERSON_NAME]"
click at [632, 335] on input "0" at bounding box center [656, 349] width 107 height 28
type input "25"
click at [627, 387] on div "Tổng: 4" at bounding box center [760, 395] width 1397 height 33
type input "60.000"
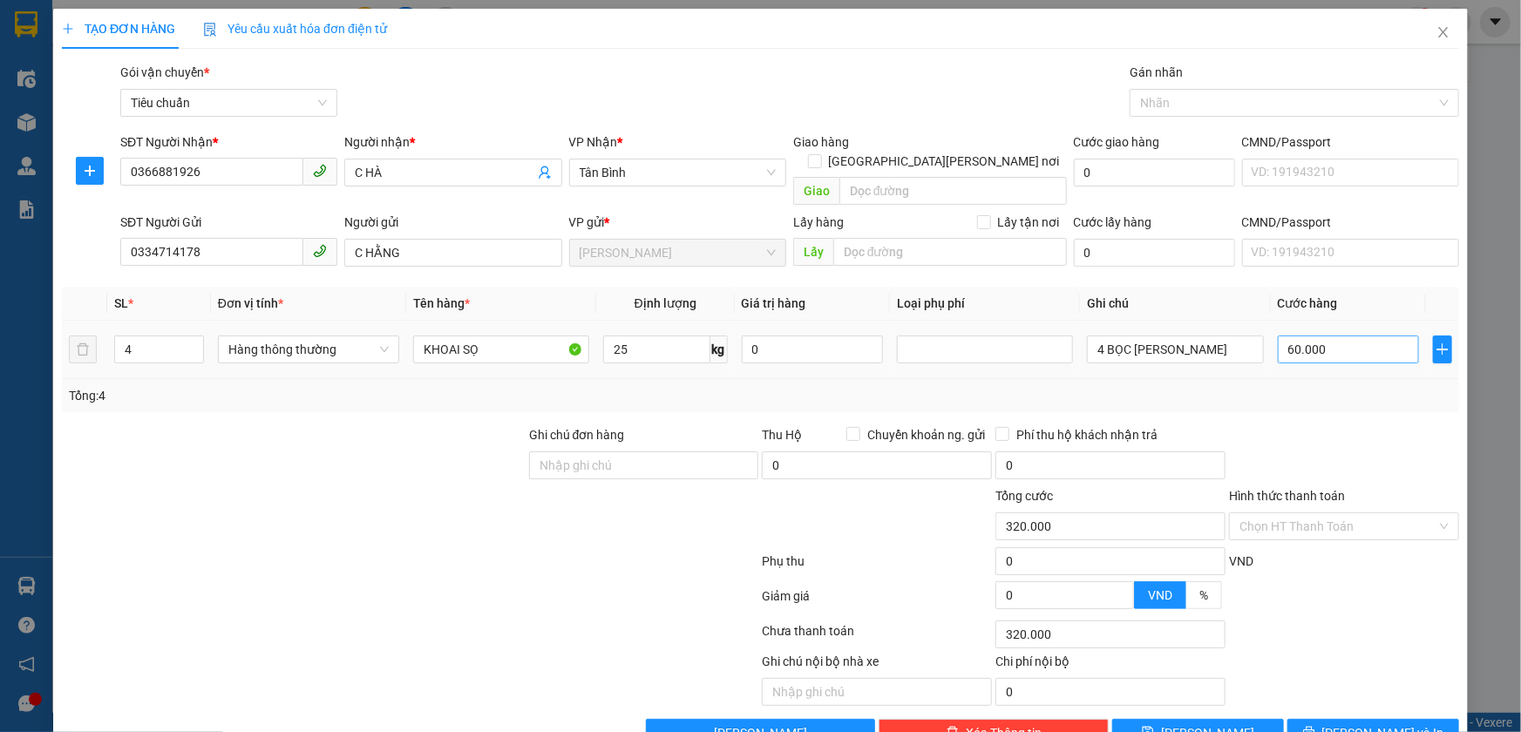
type input "60.000"
click at [1336, 335] on input "60.000" at bounding box center [1348, 349] width 142 height 28
type input "2"
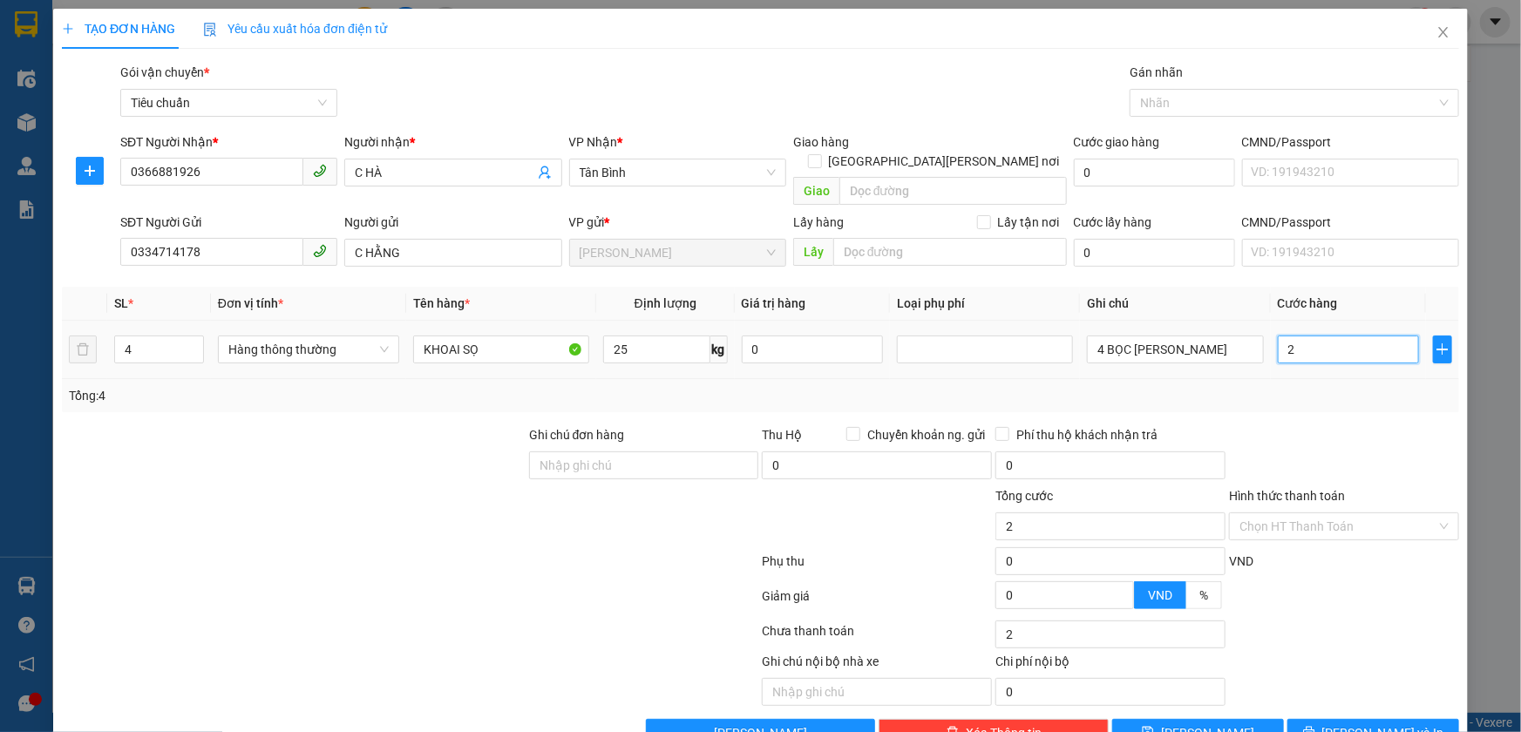
type input "24"
type input "240"
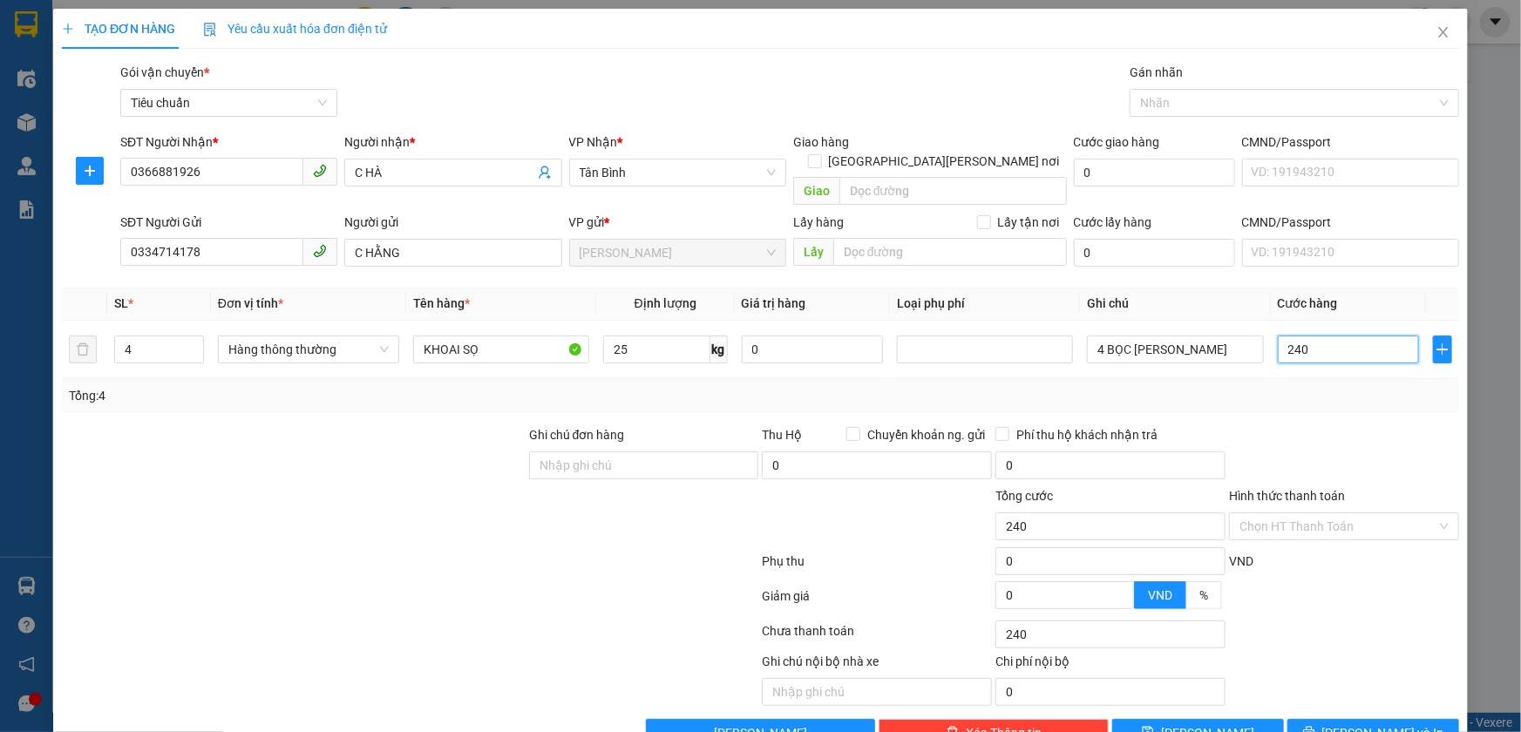
type input "240"
type input "240.000"
click at [1358, 430] on div at bounding box center [1344, 455] width 234 height 61
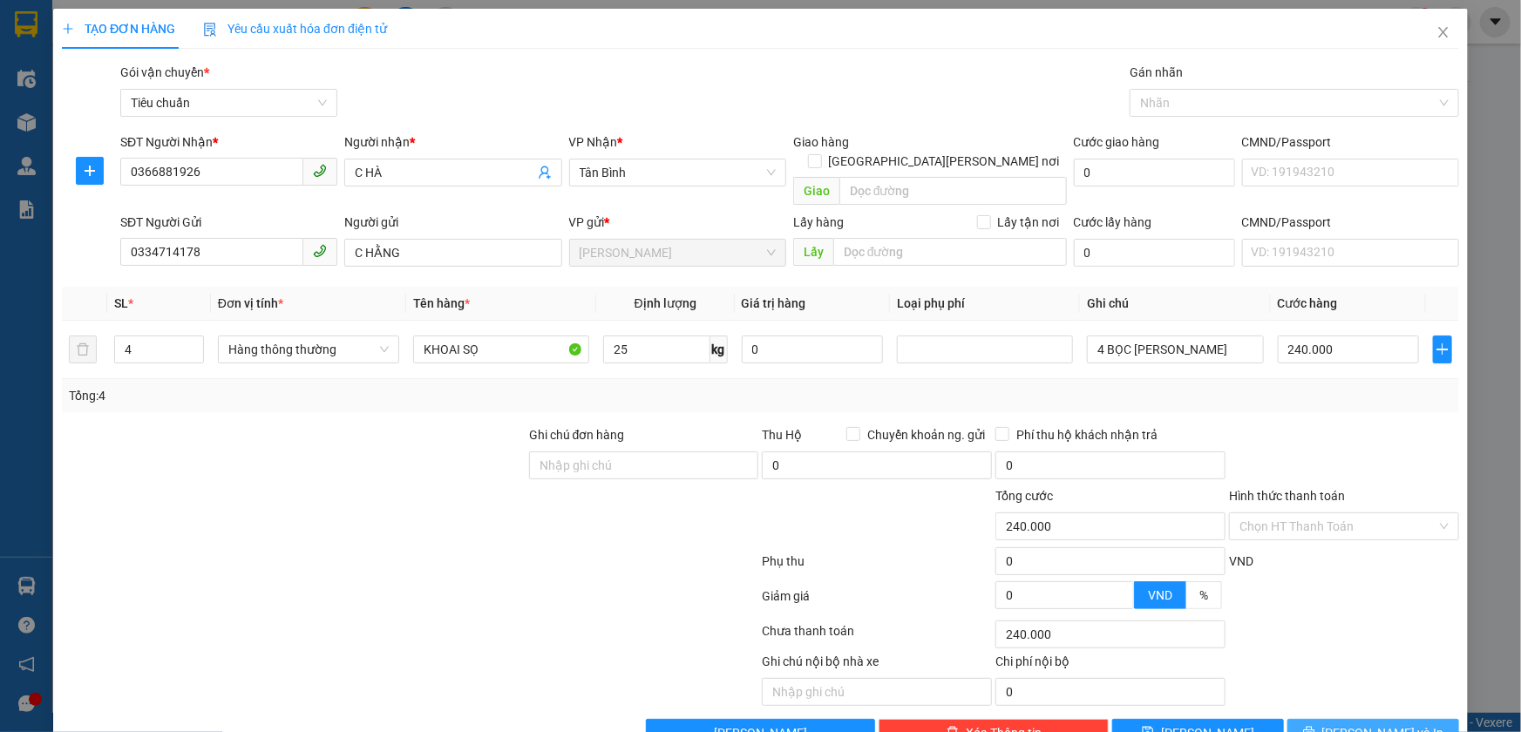
click at [1318, 719] on button "[PERSON_NAME] và In" at bounding box center [1373, 733] width 172 height 28
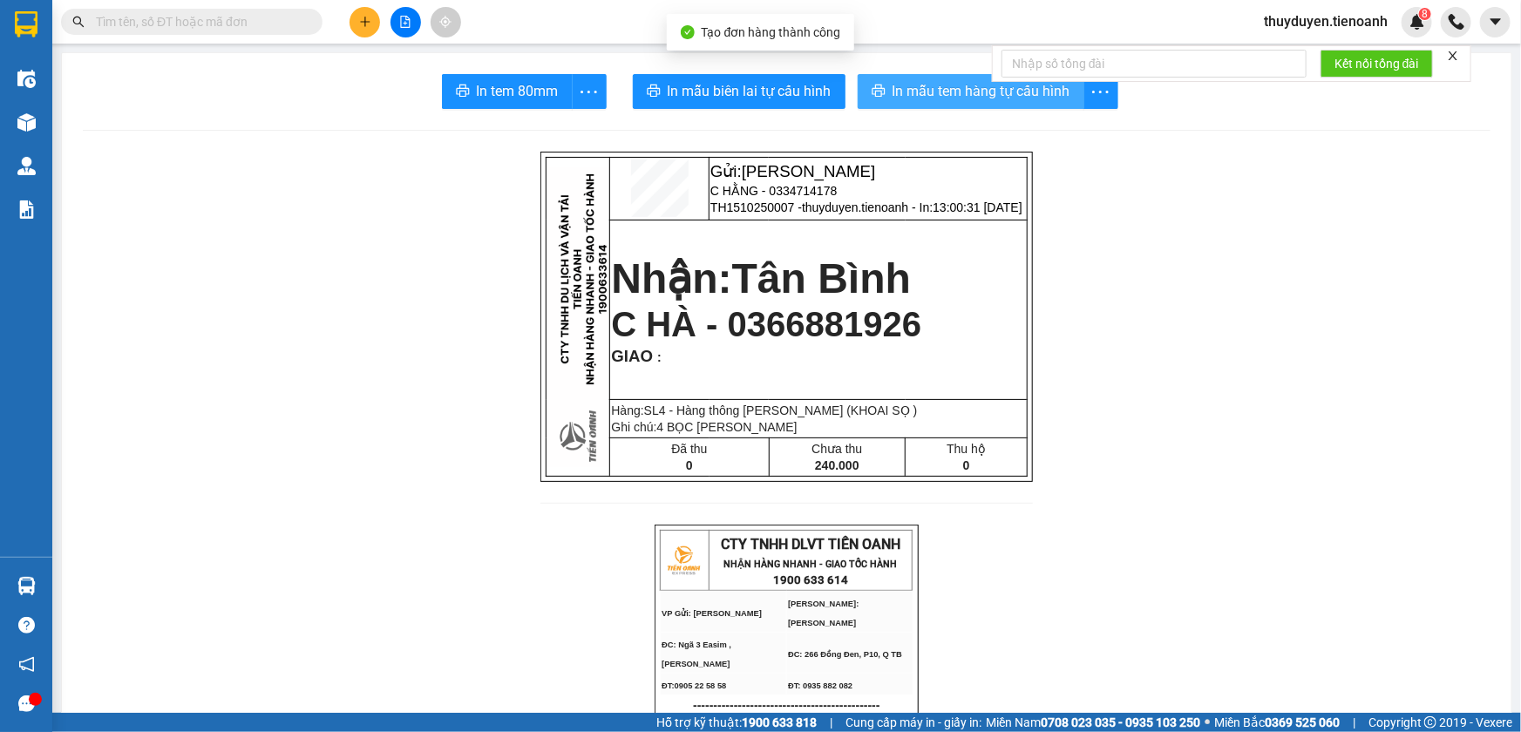
click at [950, 92] on span "In mẫu tem hàng tự cấu hình" at bounding box center [981, 91] width 178 height 22
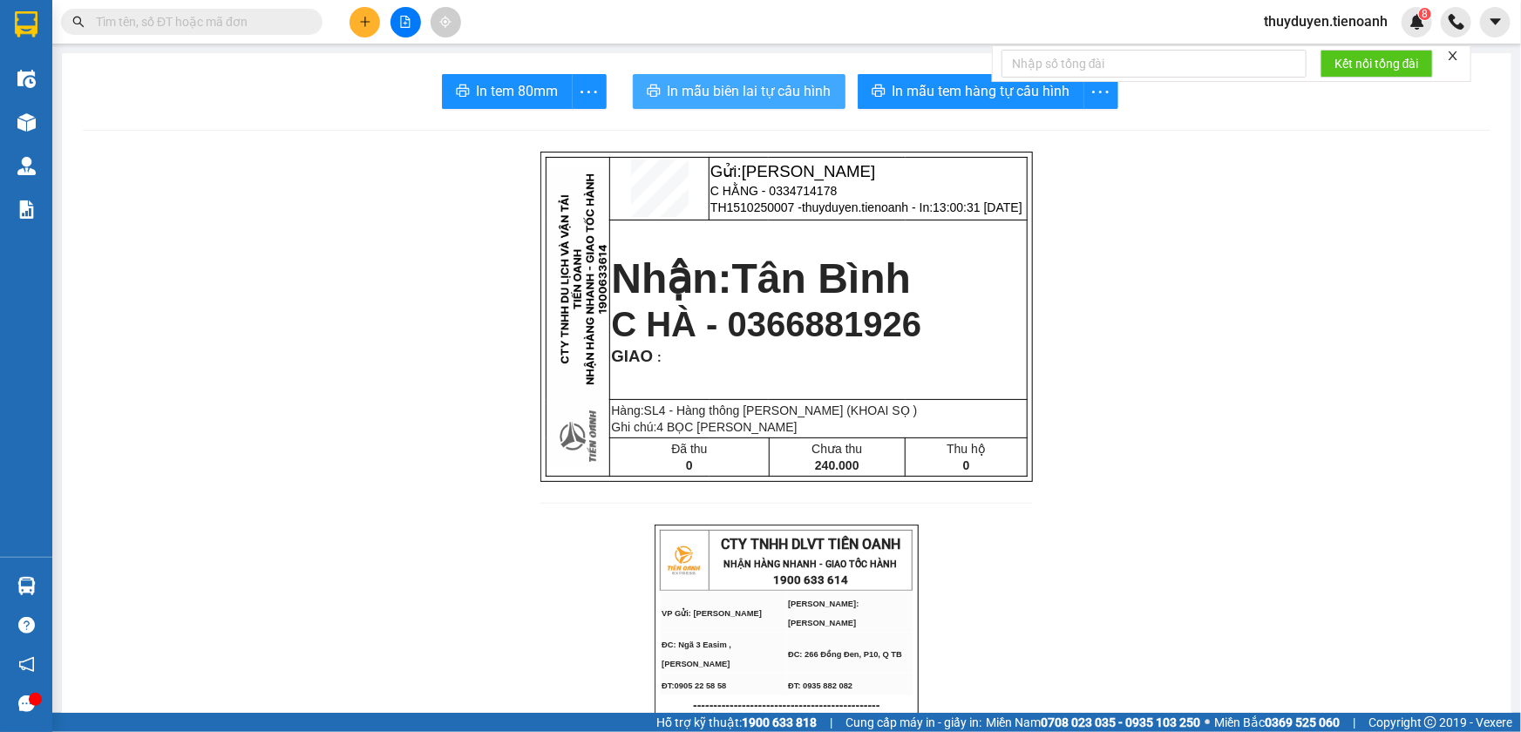
click at [693, 97] on span "In mẫu biên lai tự cấu hình" at bounding box center [749, 91] width 164 height 22
